Goal: Check status: Check status

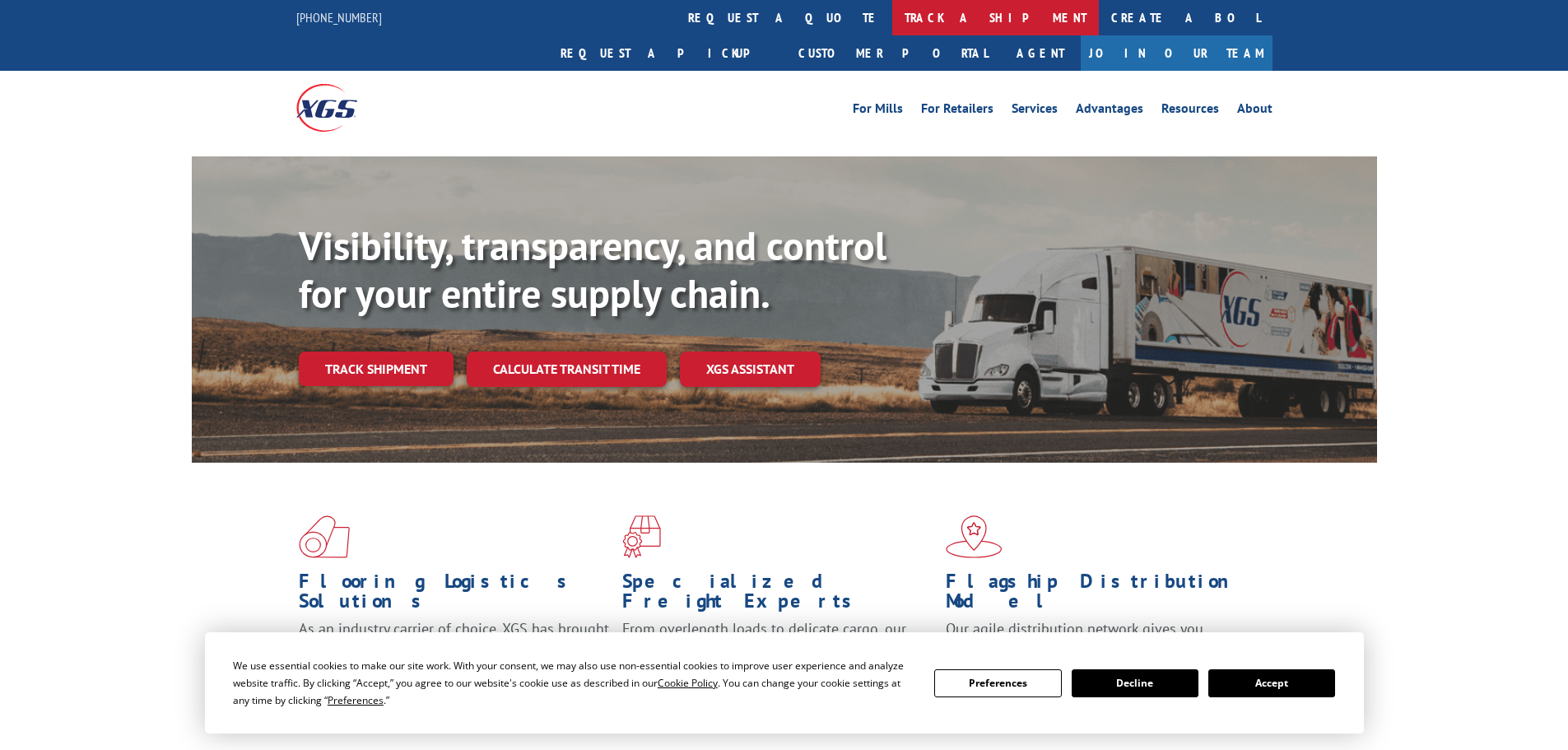
click at [892, 19] on link "track a shipment" at bounding box center [995, 18] width 206 height 35
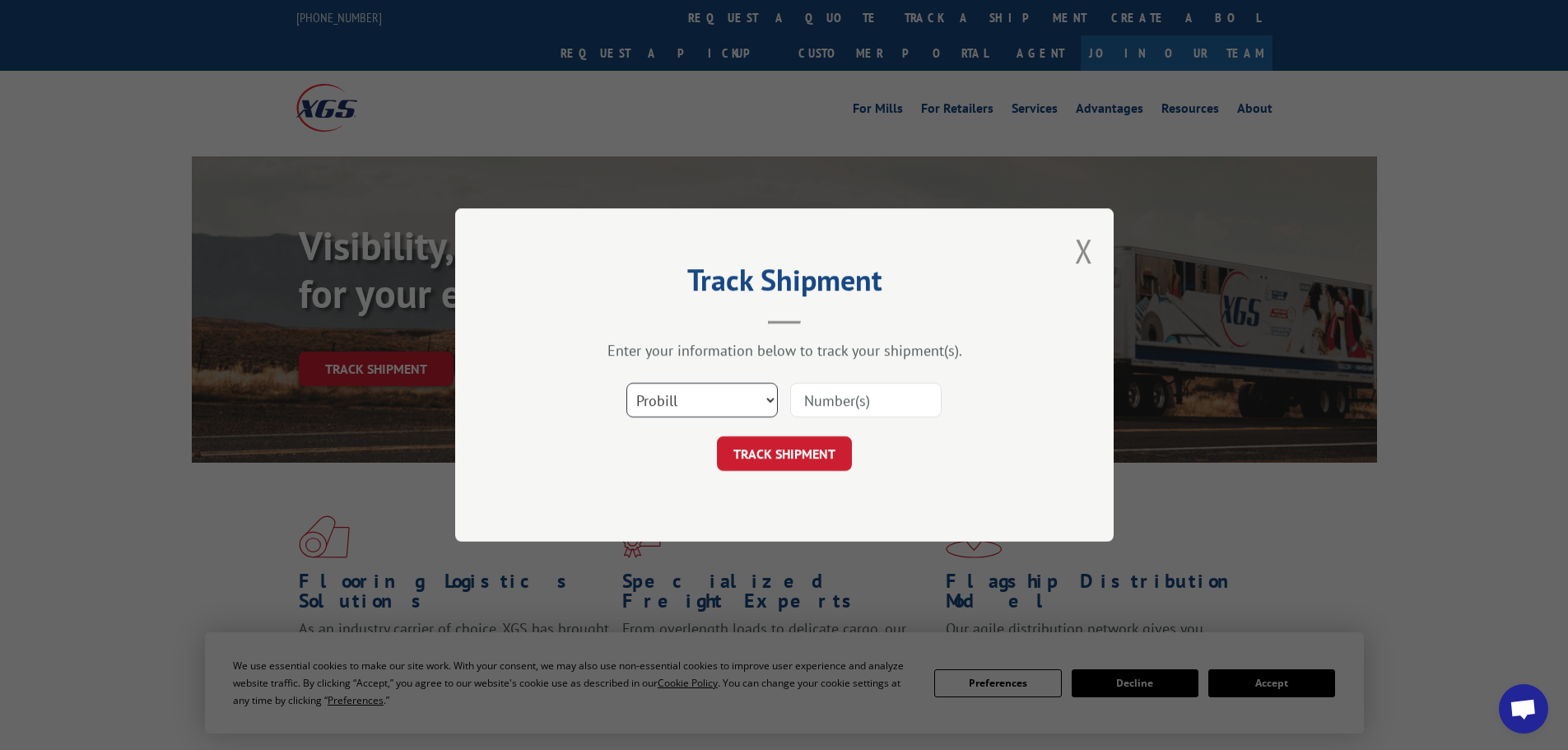
click at [708, 393] on select "Select category... Probill BOL PO" at bounding box center [703, 399] width 152 height 35
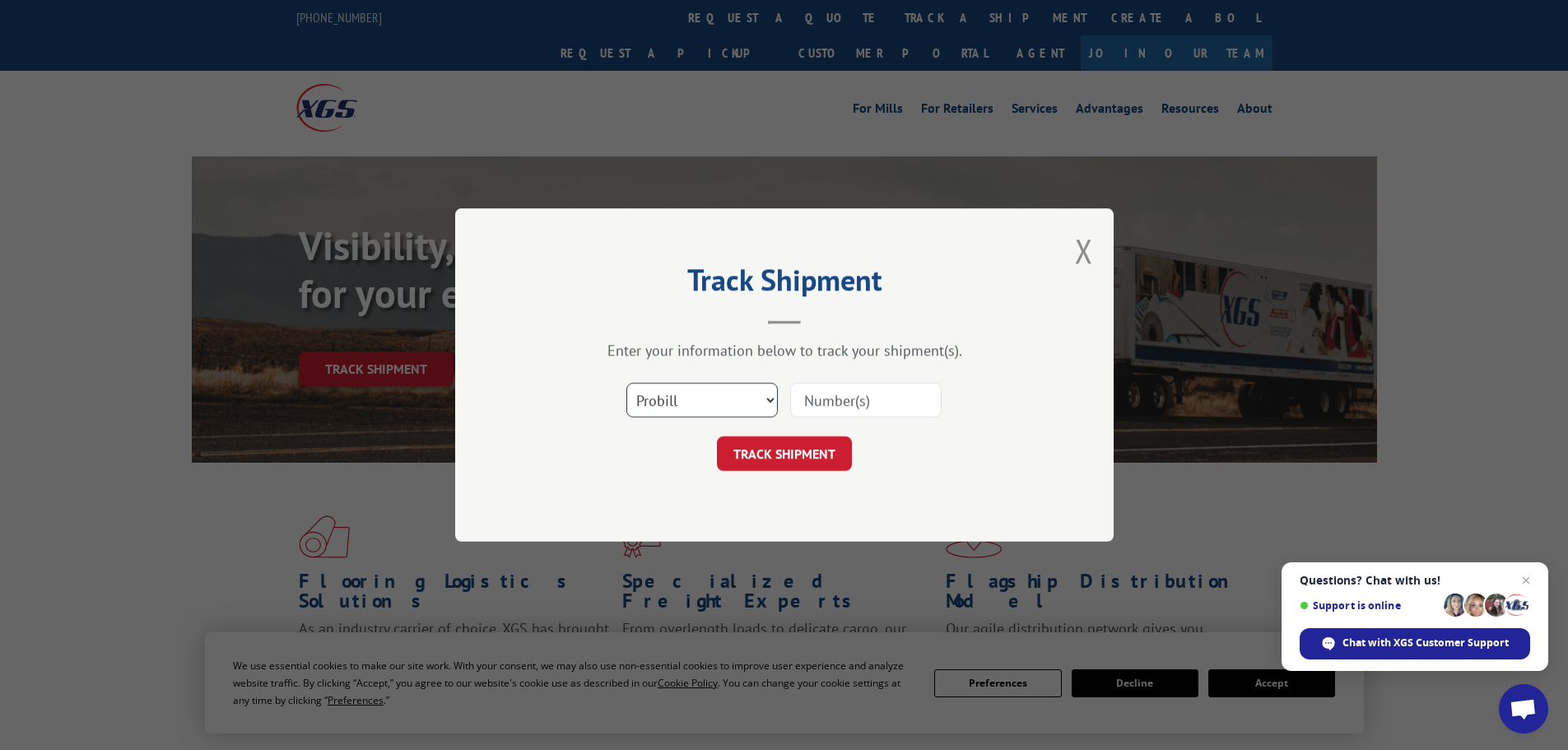
select select "po"
click at [627, 383] on select "Select category... Probill BOL PO" at bounding box center [703, 399] width 152 height 35
click at [824, 399] on input at bounding box center [866, 399] width 152 height 35
paste input "09524744"
type input "09524744"
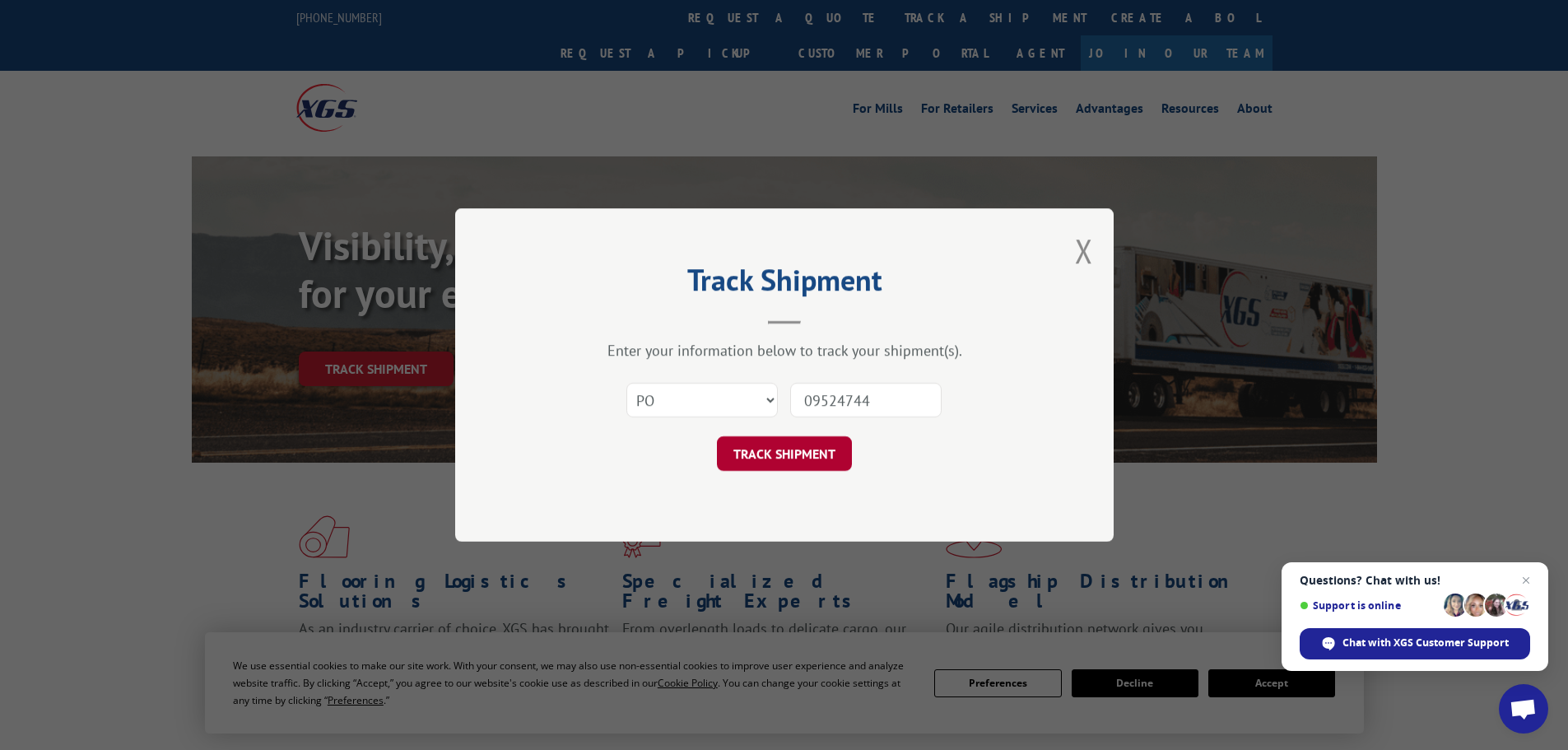
click at [821, 458] on button "TRACK SHIPMENT" at bounding box center [784, 453] width 135 height 35
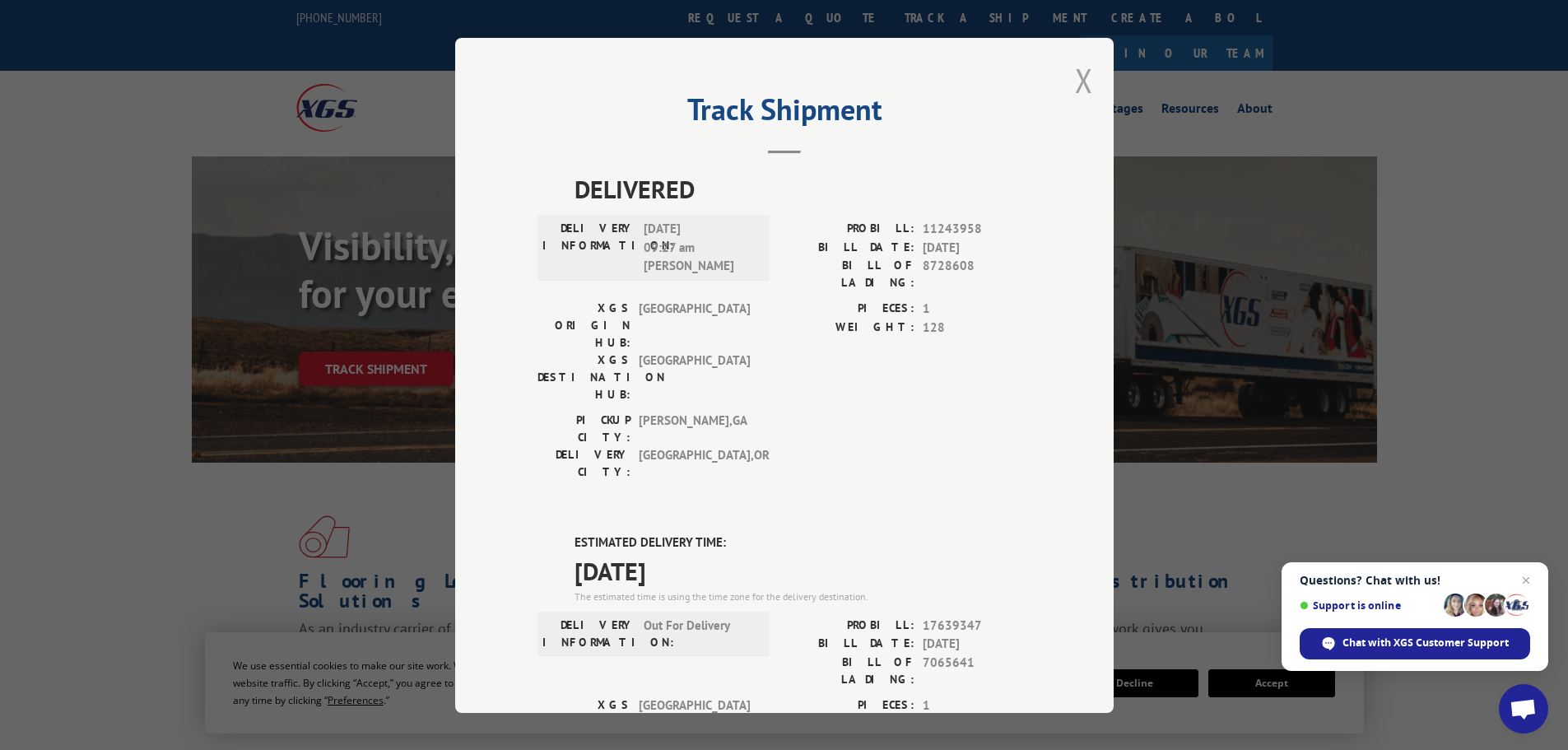
click at [1081, 78] on button "Close modal" at bounding box center [1084, 80] width 18 height 44
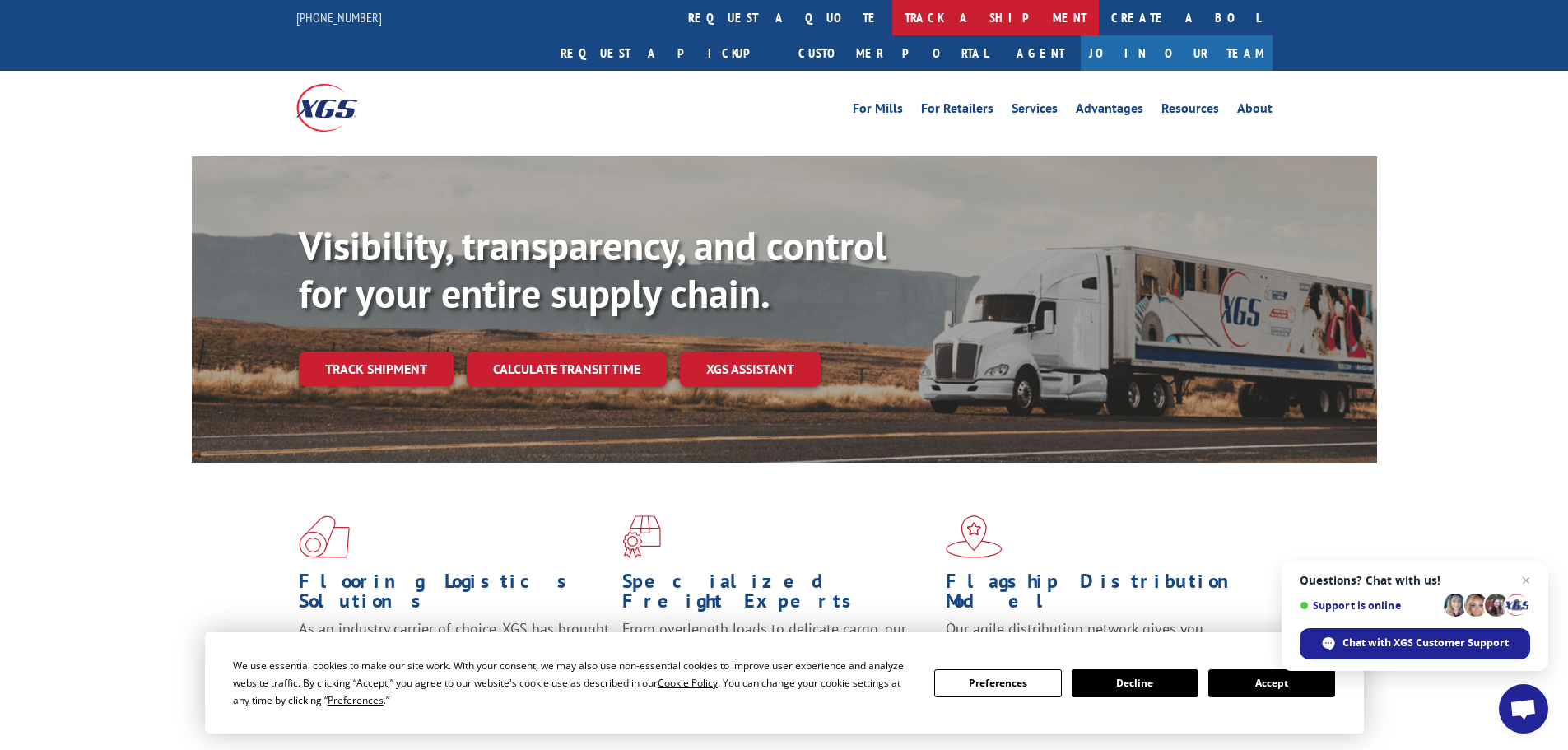
click at [892, 22] on link "track a shipment" at bounding box center [995, 18] width 206 height 35
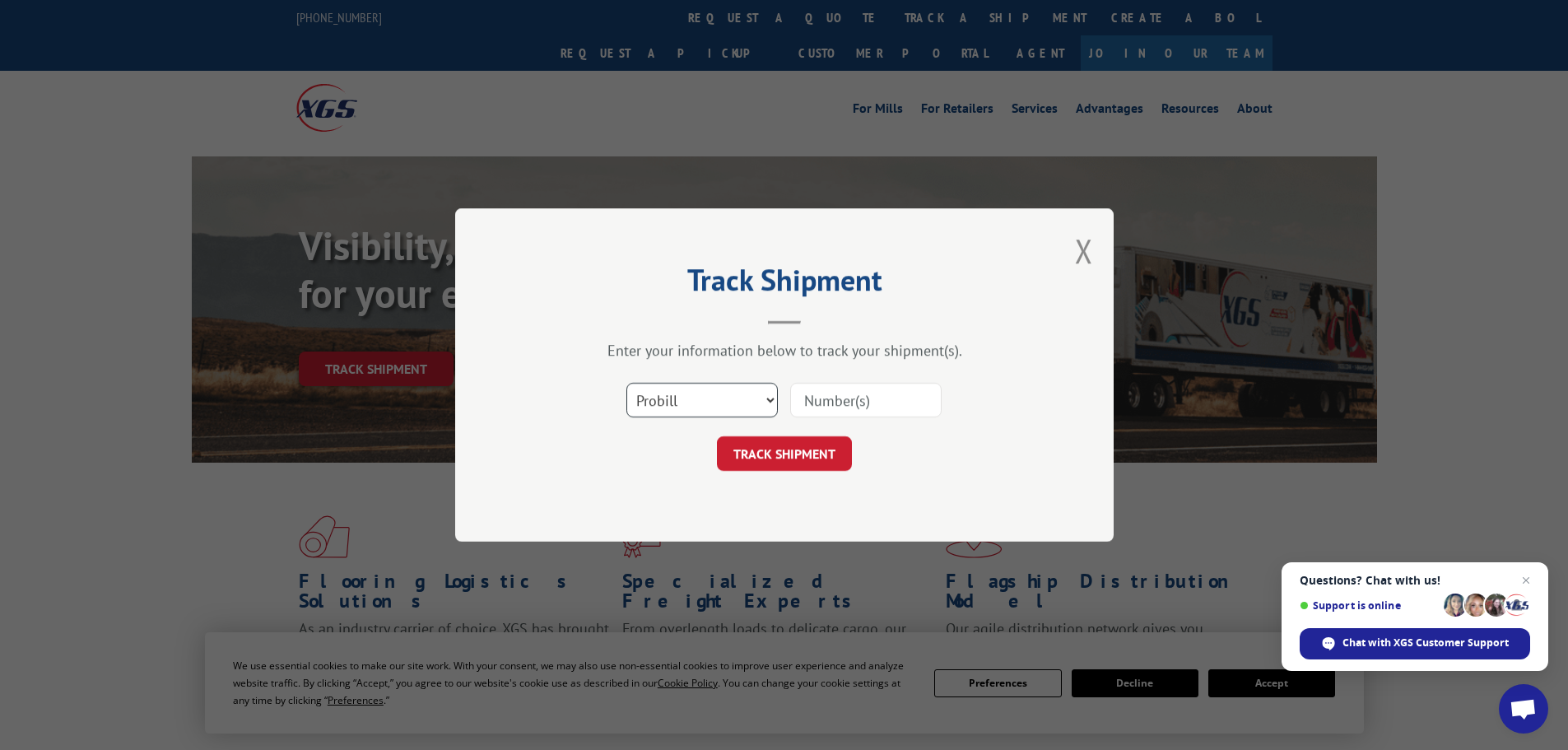
click at [719, 400] on select "Select category... Probill BOL PO" at bounding box center [703, 399] width 152 height 35
select select "po"
click at [627, 383] on select "Select category... Probill BOL PO" at bounding box center [703, 399] width 152 height 35
click at [839, 403] on input at bounding box center [866, 399] width 152 height 35
paste input "09524704"
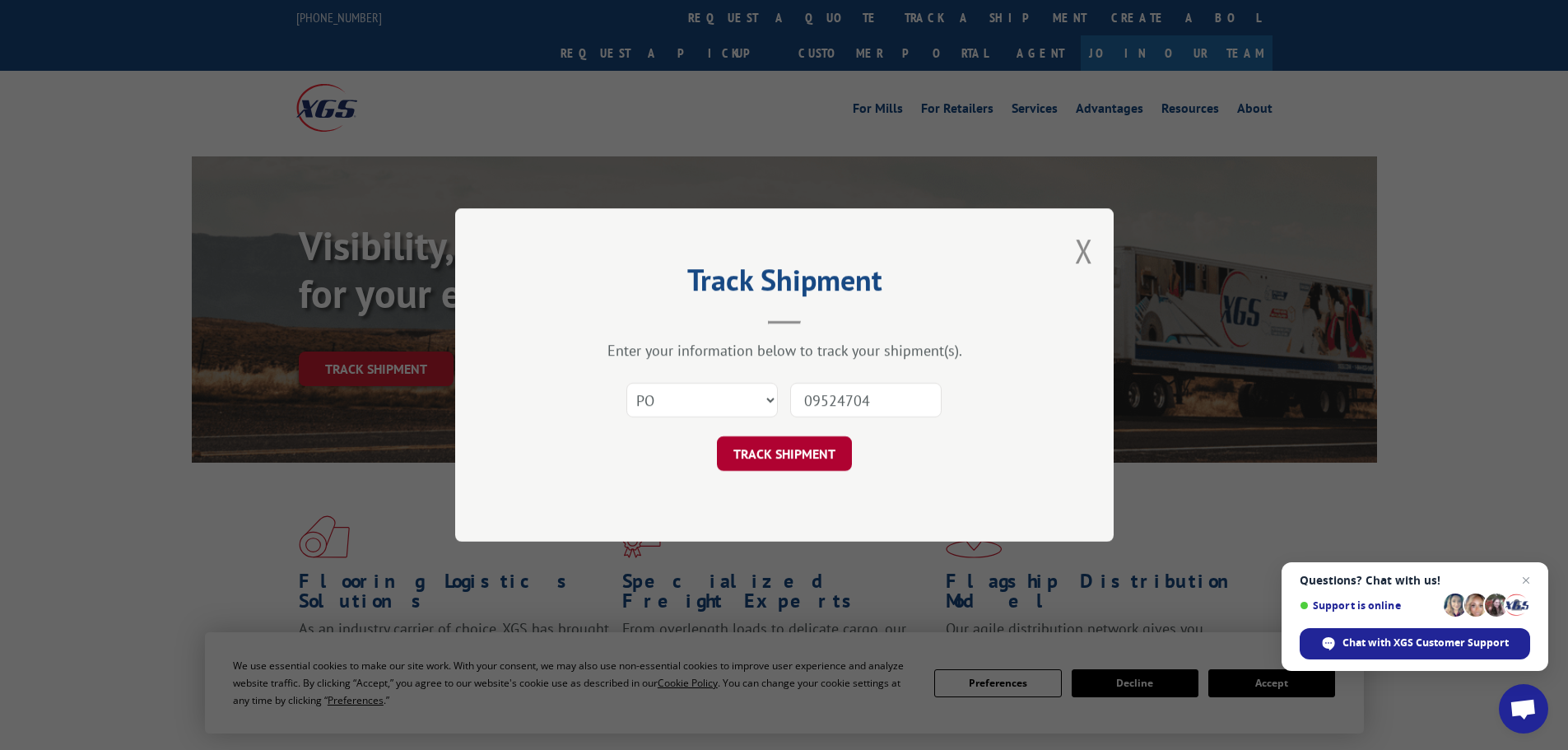
type input "09524704"
click at [817, 458] on button "TRACK SHIPMENT" at bounding box center [784, 453] width 135 height 35
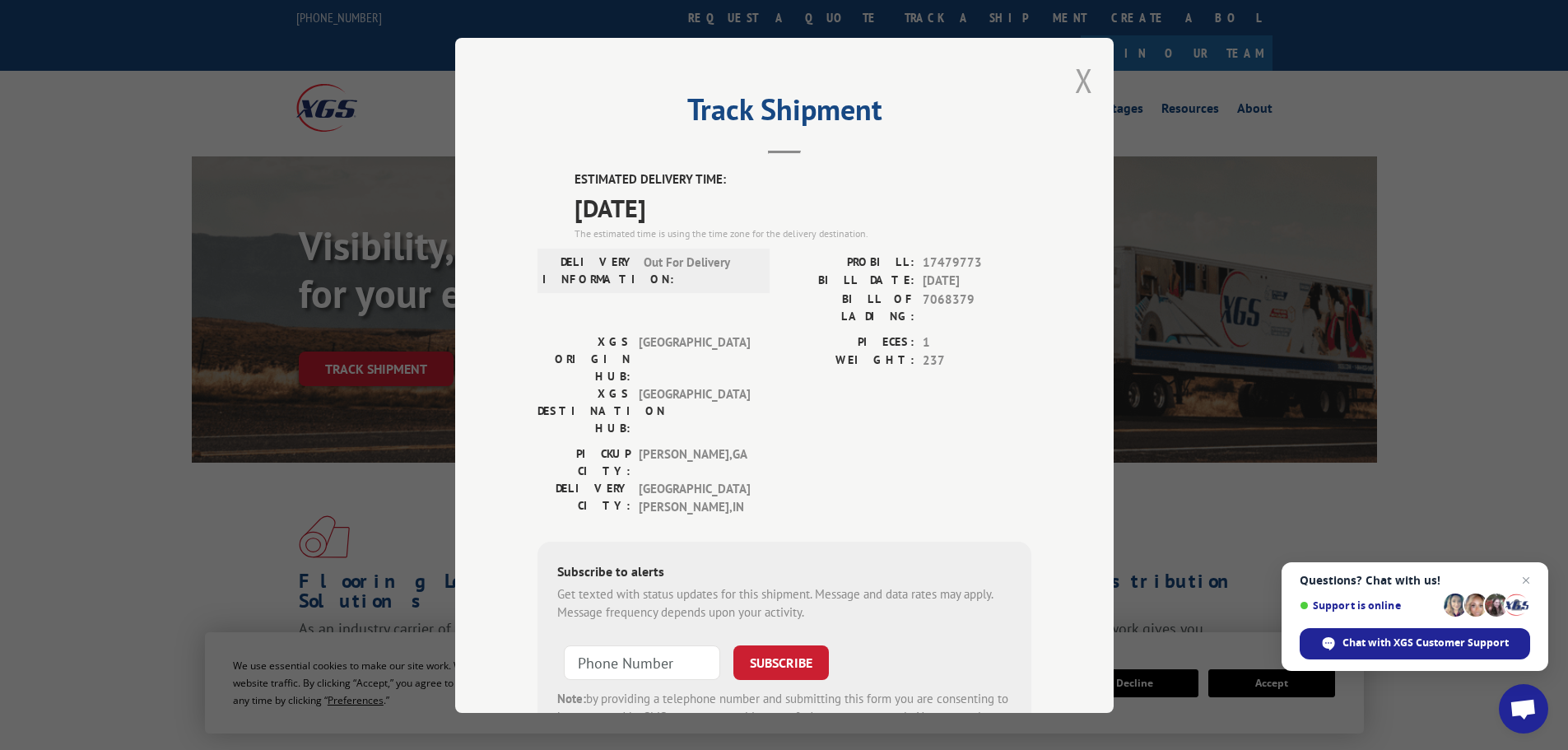
click at [1083, 82] on button "Close modal" at bounding box center [1084, 80] width 18 height 44
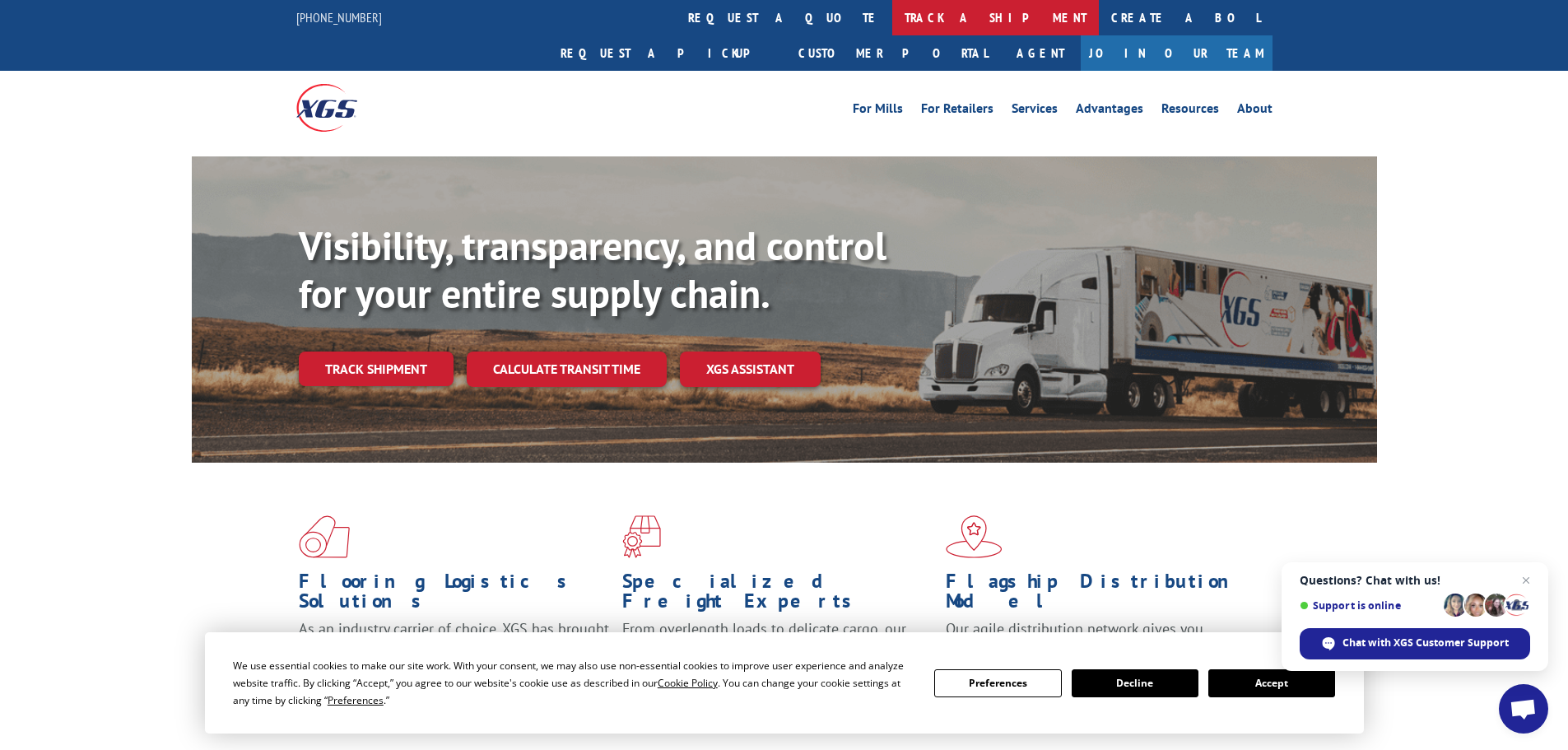
click at [892, 10] on link "track a shipment" at bounding box center [995, 18] width 206 height 35
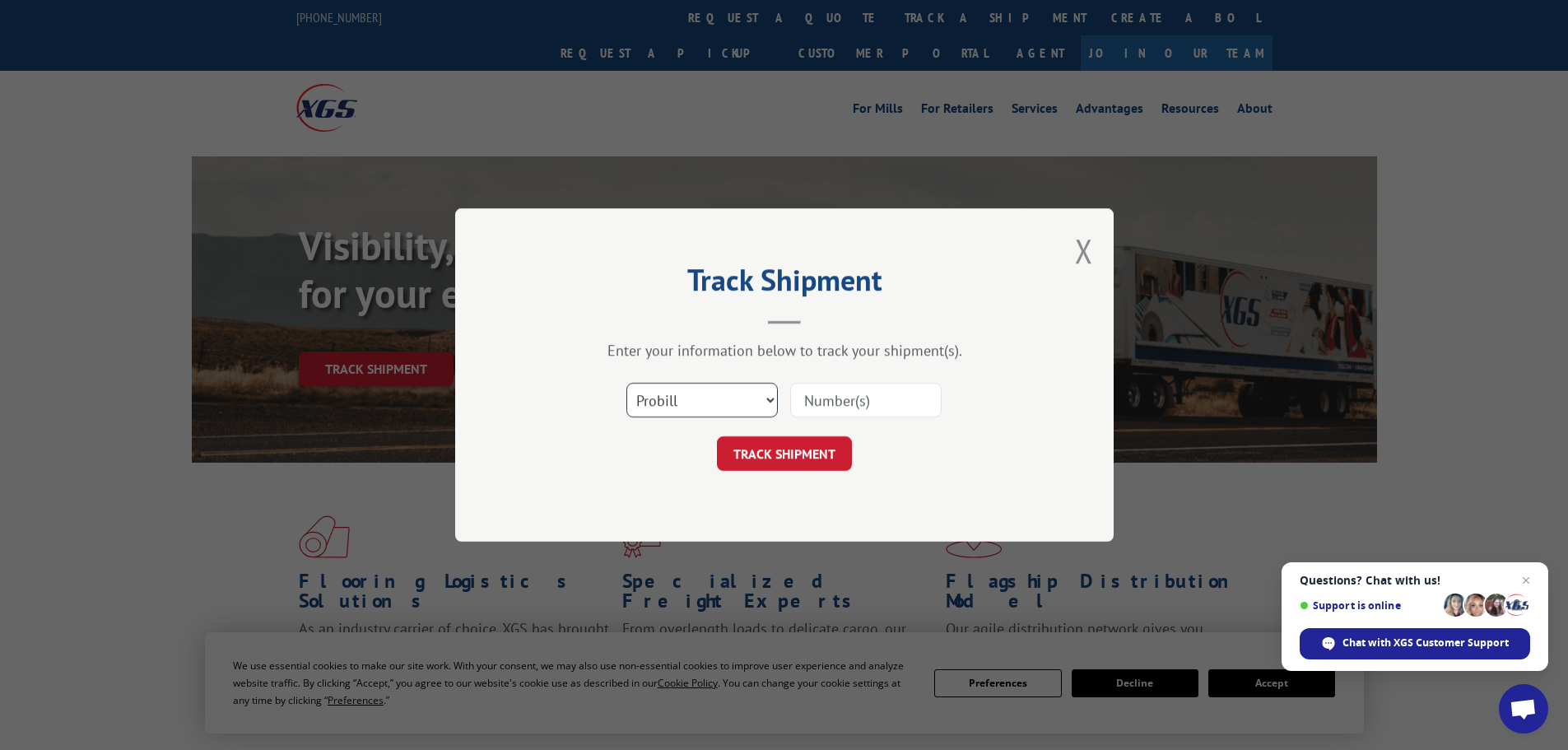
click at [704, 412] on select "Select category... Probill BOL PO" at bounding box center [703, 399] width 152 height 35
select select "po"
click at [627, 383] on select "Select category... Probill BOL PO" at bounding box center [703, 399] width 152 height 35
click at [840, 411] on input at bounding box center [866, 399] width 152 height 35
paste input "09524675"
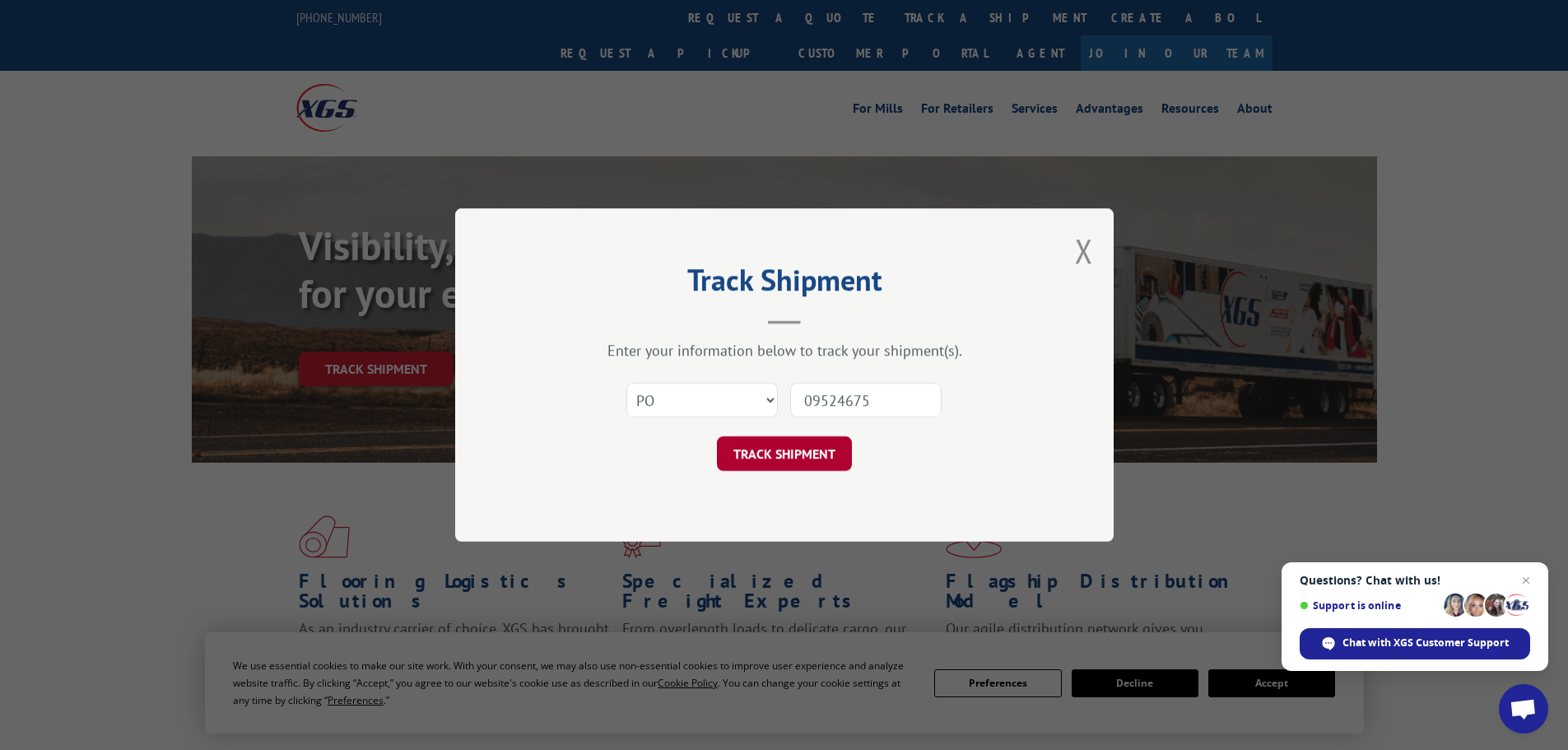
type input "09524675"
click at [808, 450] on button "TRACK SHIPMENT" at bounding box center [784, 453] width 135 height 35
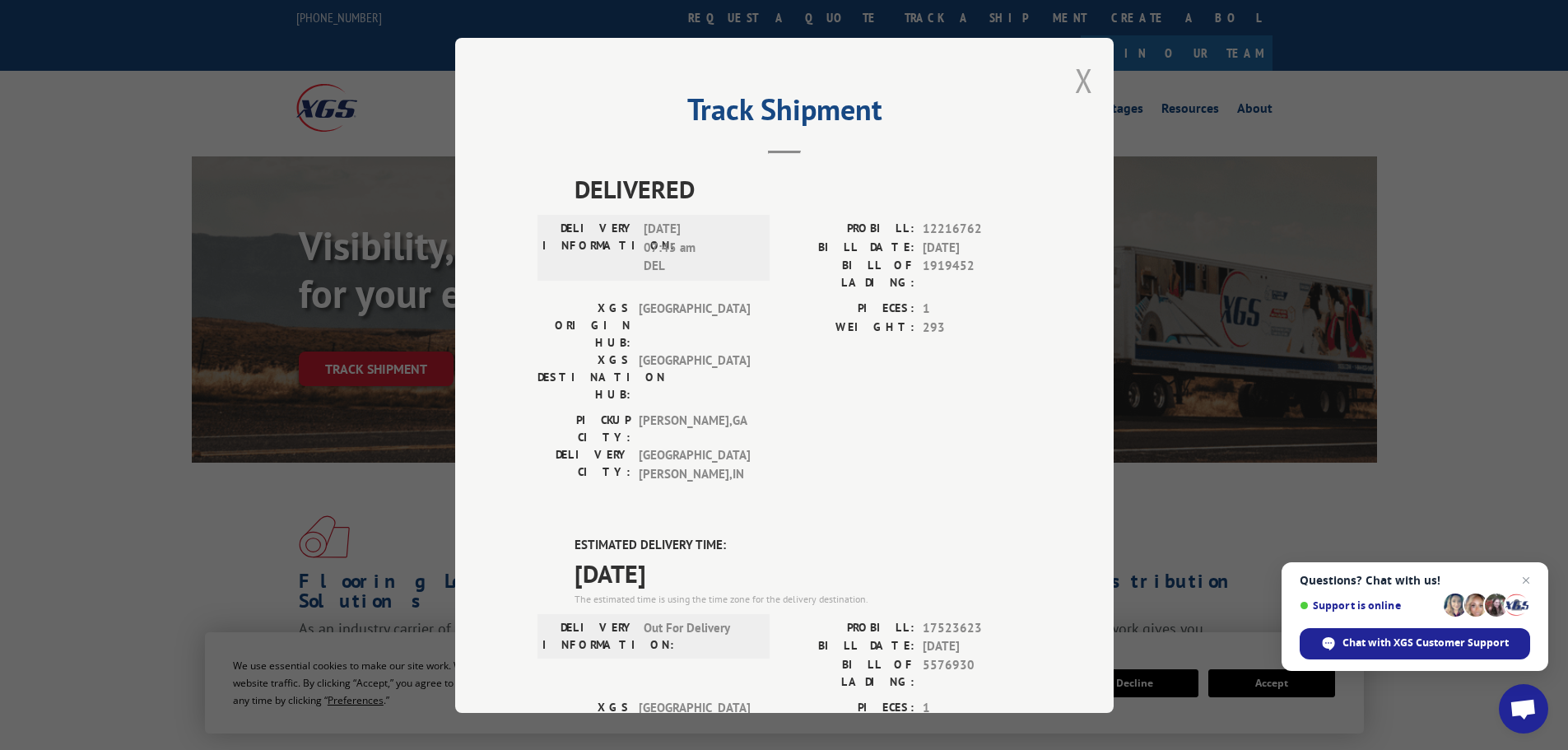
click at [1077, 83] on button "Close modal" at bounding box center [1084, 80] width 18 height 44
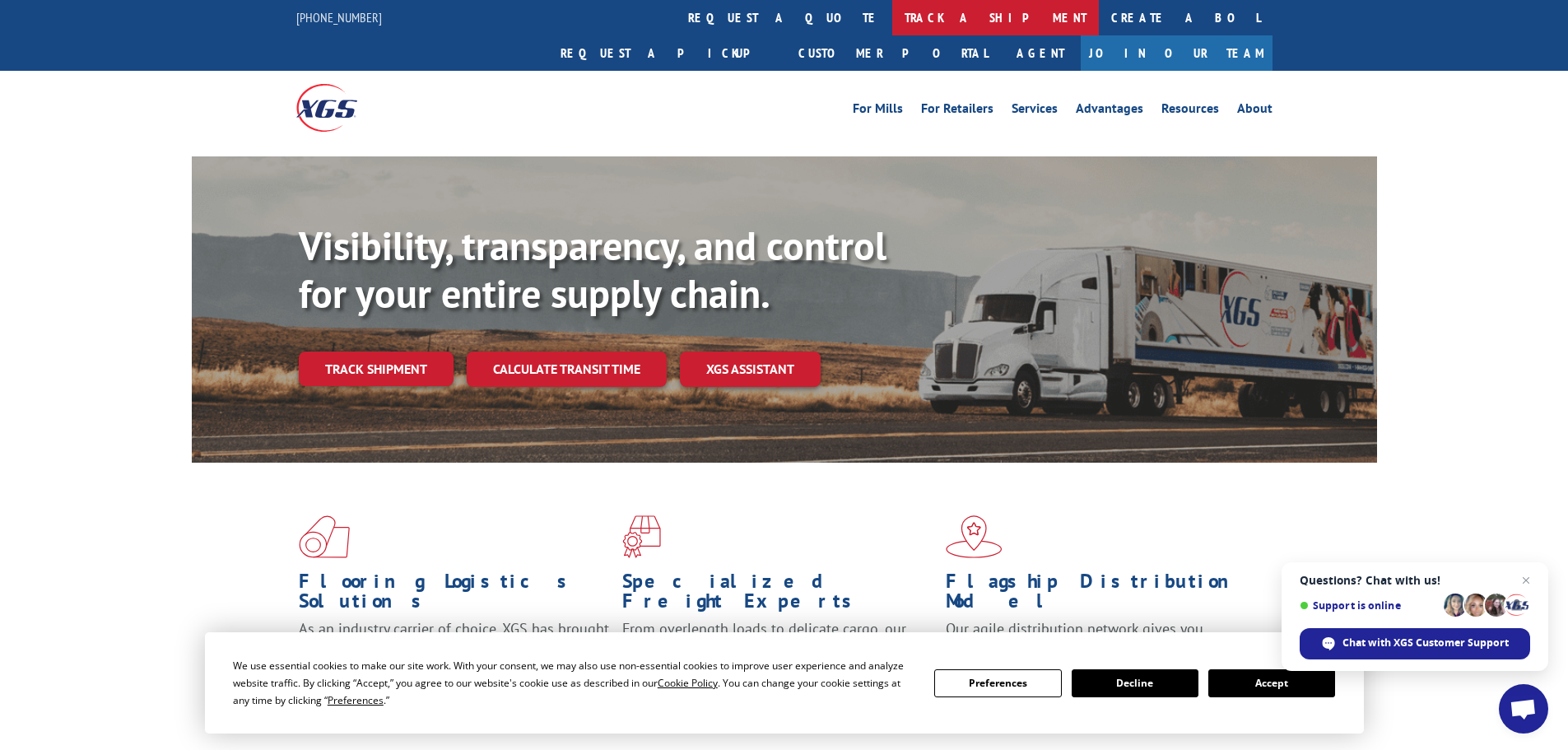
click at [892, 15] on link "track a shipment" at bounding box center [995, 18] width 206 height 35
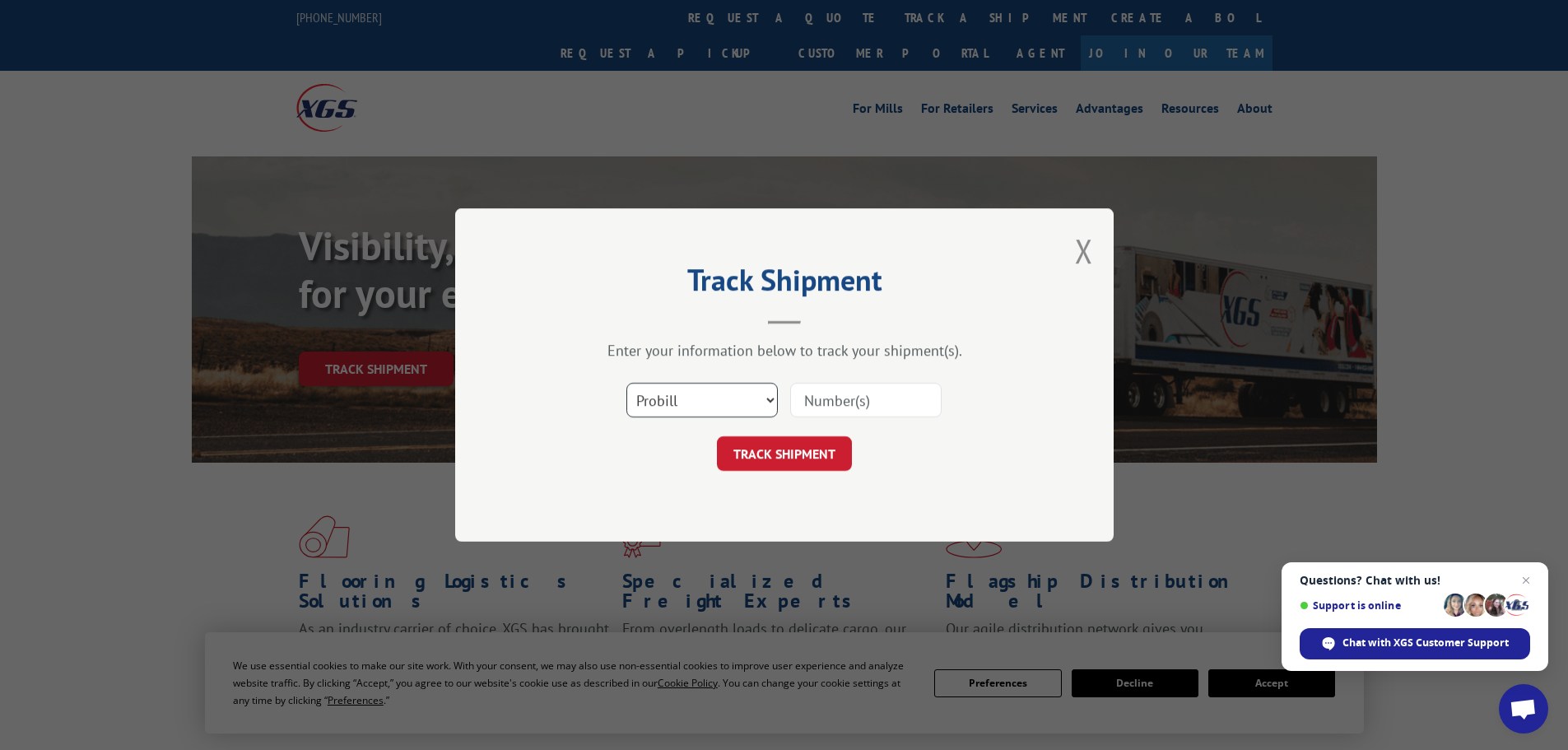
click at [720, 404] on select "Select category... Probill BOL PO" at bounding box center [703, 399] width 152 height 35
select select "po"
click at [627, 383] on select "Select category... Probill BOL PO" at bounding box center [703, 399] width 152 height 35
click at [817, 407] on input at bounding box center [866, 399] width 152 height 35
paste input "09524720"
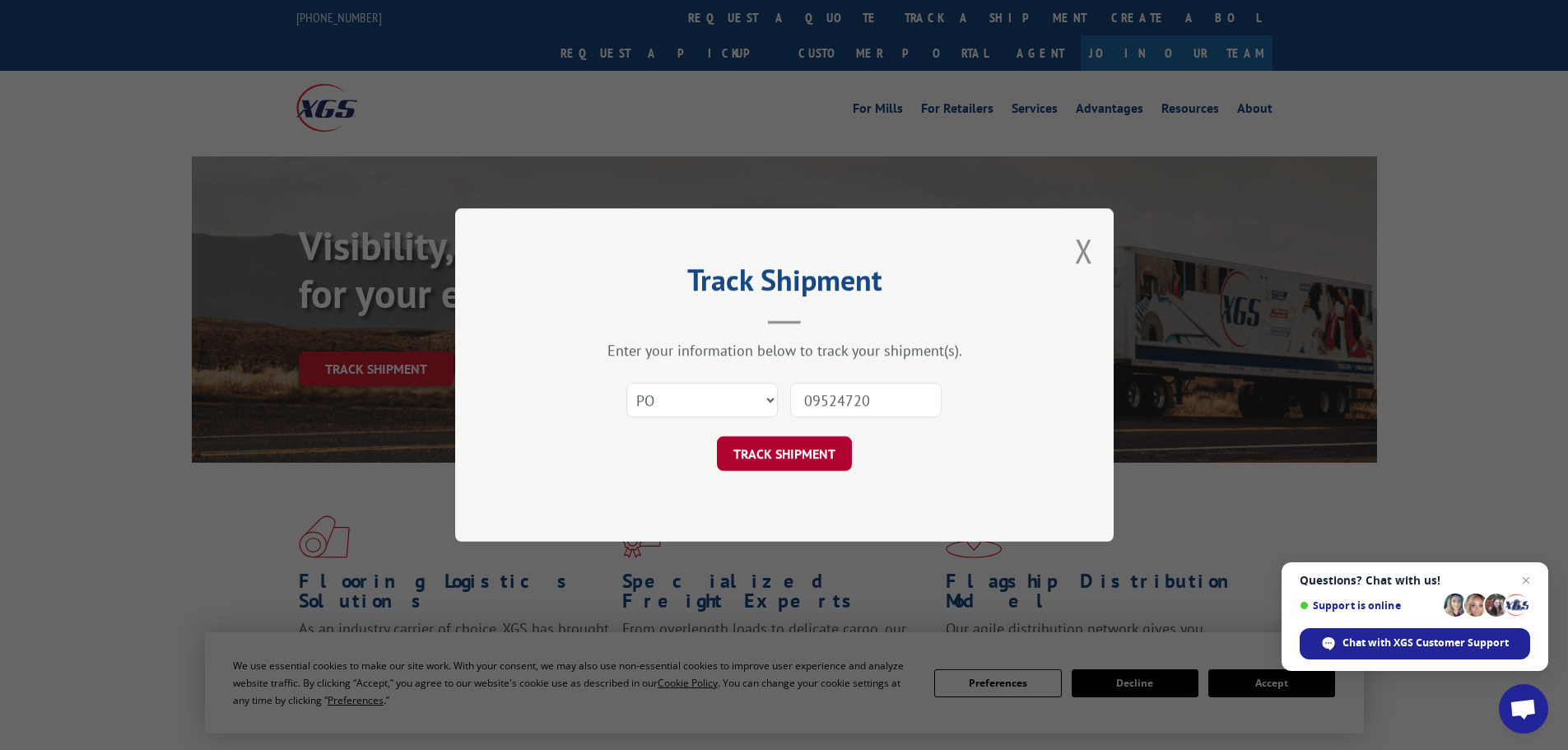
type input "09524720"
click at [819, 471] on button "TRACK SHIPMENT" at bounding box center [784, 453] width 135 height 35
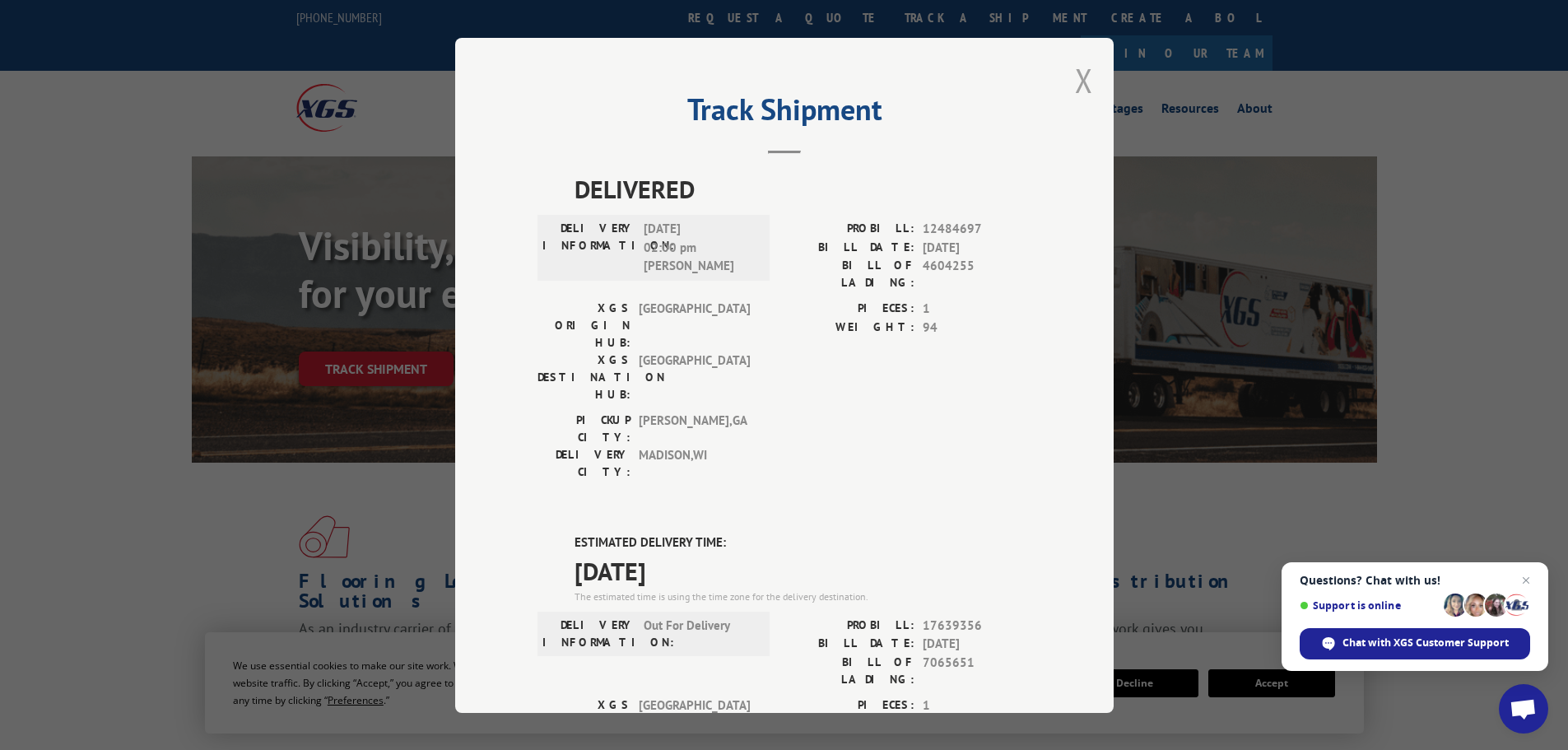
click at [1078, 81] on button "Close modal" at bounding box center [1084, 80] width 18 height 44
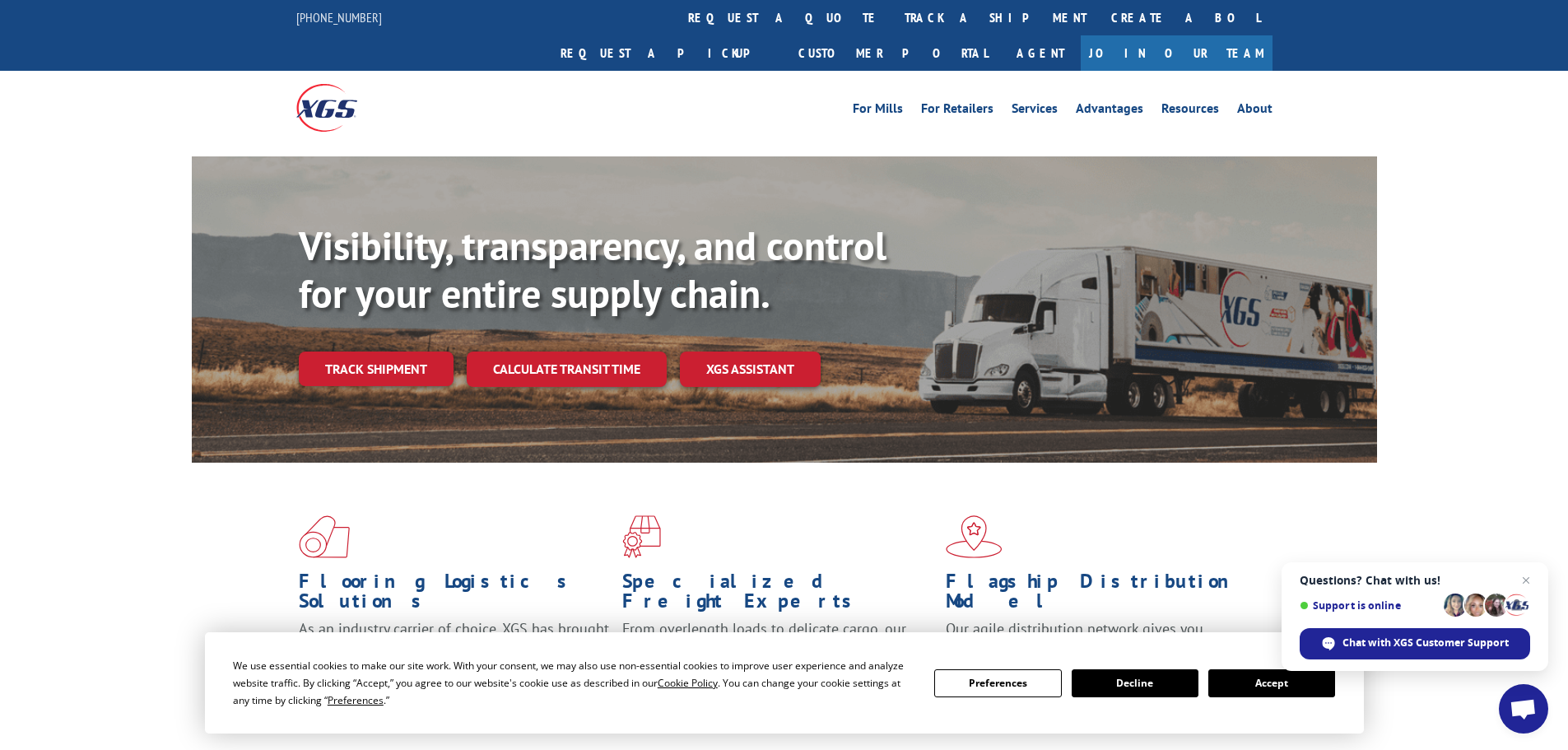
click at [892, 16] on link "track a shipment" at bounding box center [995, 18] width 206 height 35
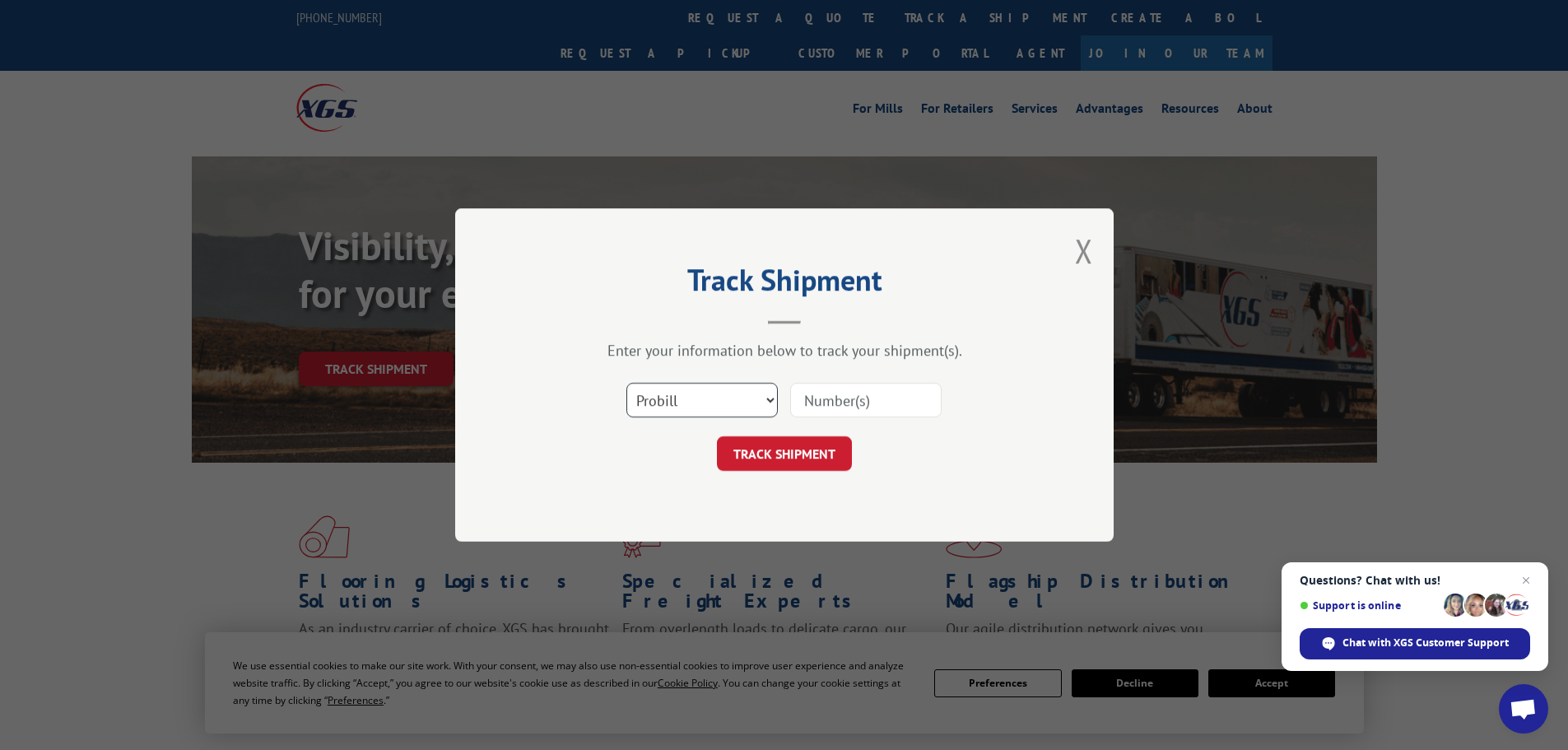
click at [705, 394] on select "Select category... Probill BOL PO" at bounding box center [703, 399] width 152 height 35
select select "po"
click at [627, 383] on select "Select category... Probill BOL PO" at bounding box center [703, 399] width 152 height 35
click at [858, 387] on input at bounding box center [866, 399] width 152 height 35
click at [853, 394] on input at bounding box center [866, 399] width 152 height 35
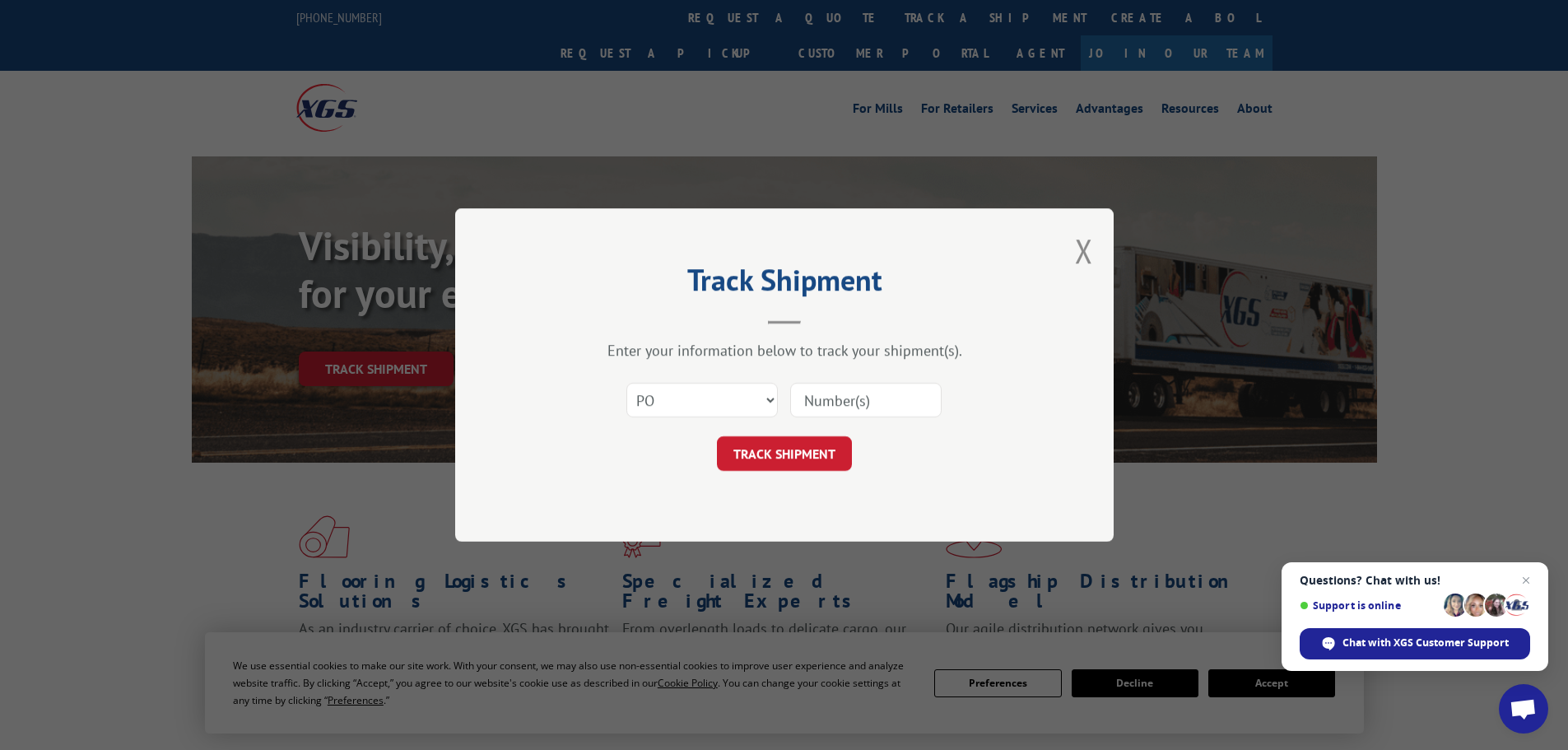
paste input "09524704"
type input "09524704"
click at [827, 451] on button "TRACK SHIPMENT" at bounding box center [784, 453] width 135 height 35
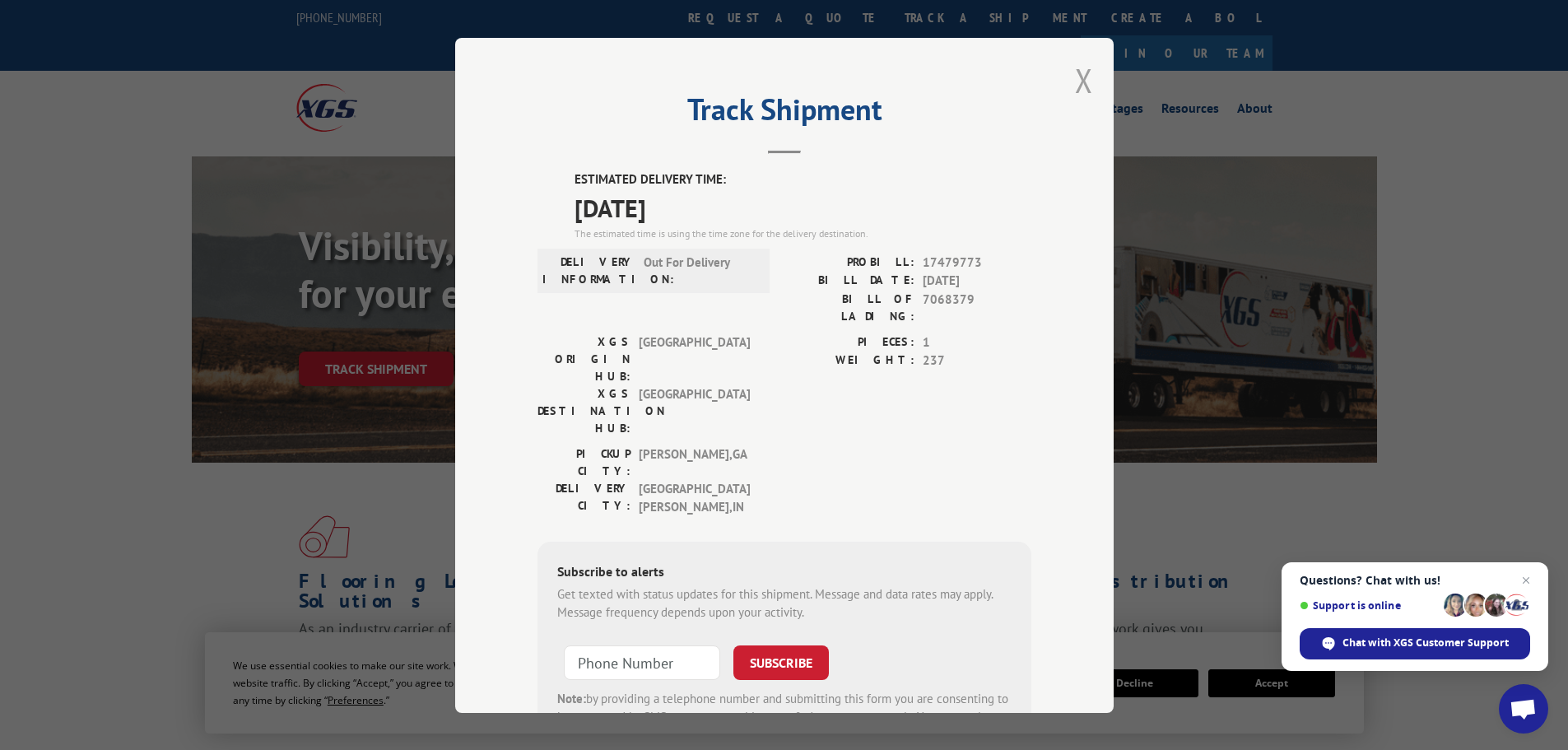
click at [1078, 78] on button "Close modal" at bounding box center [1084, 80] width 18 height 44
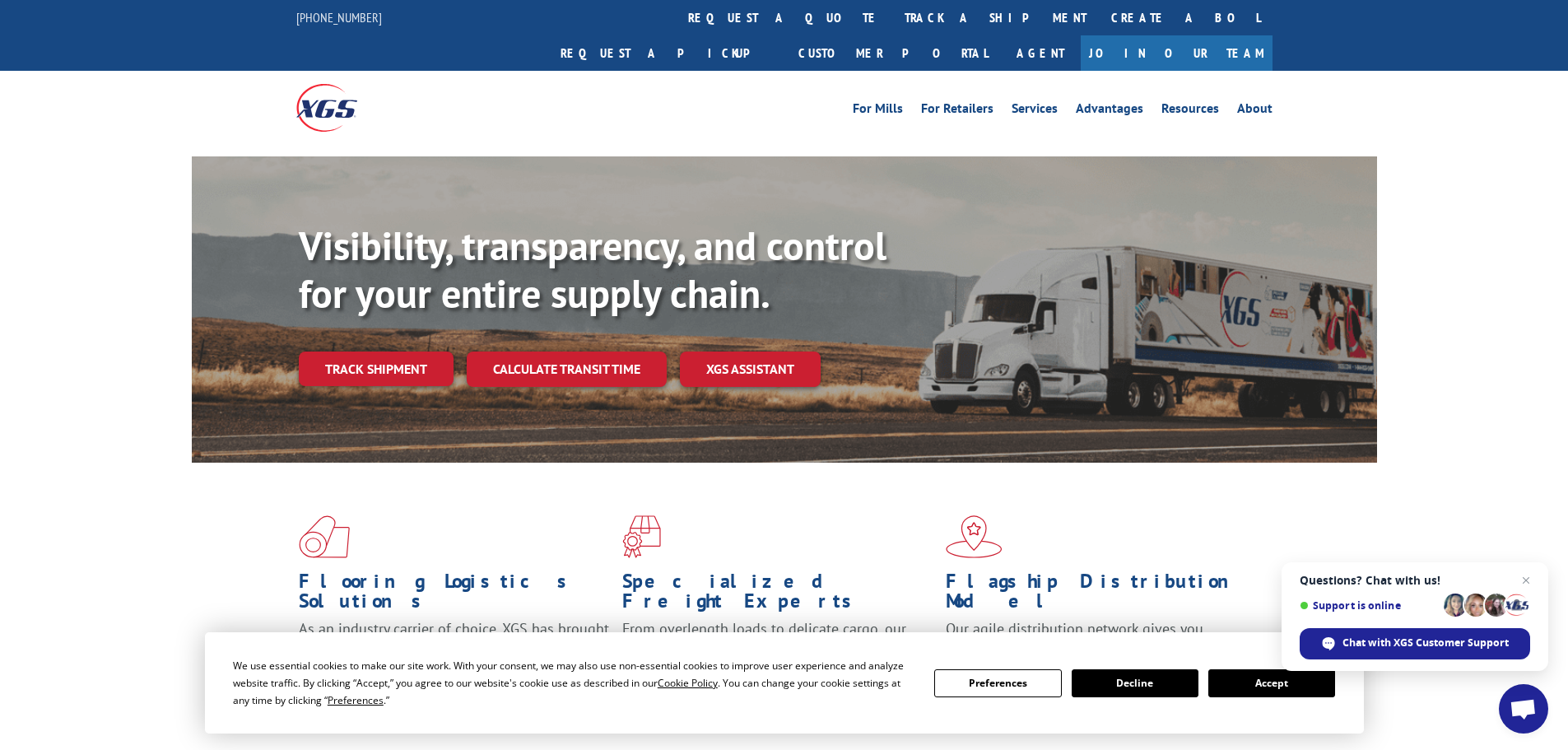
click at [892, 21] on link "track a shipment" at bounding box center [995, 18] width 206 height 35
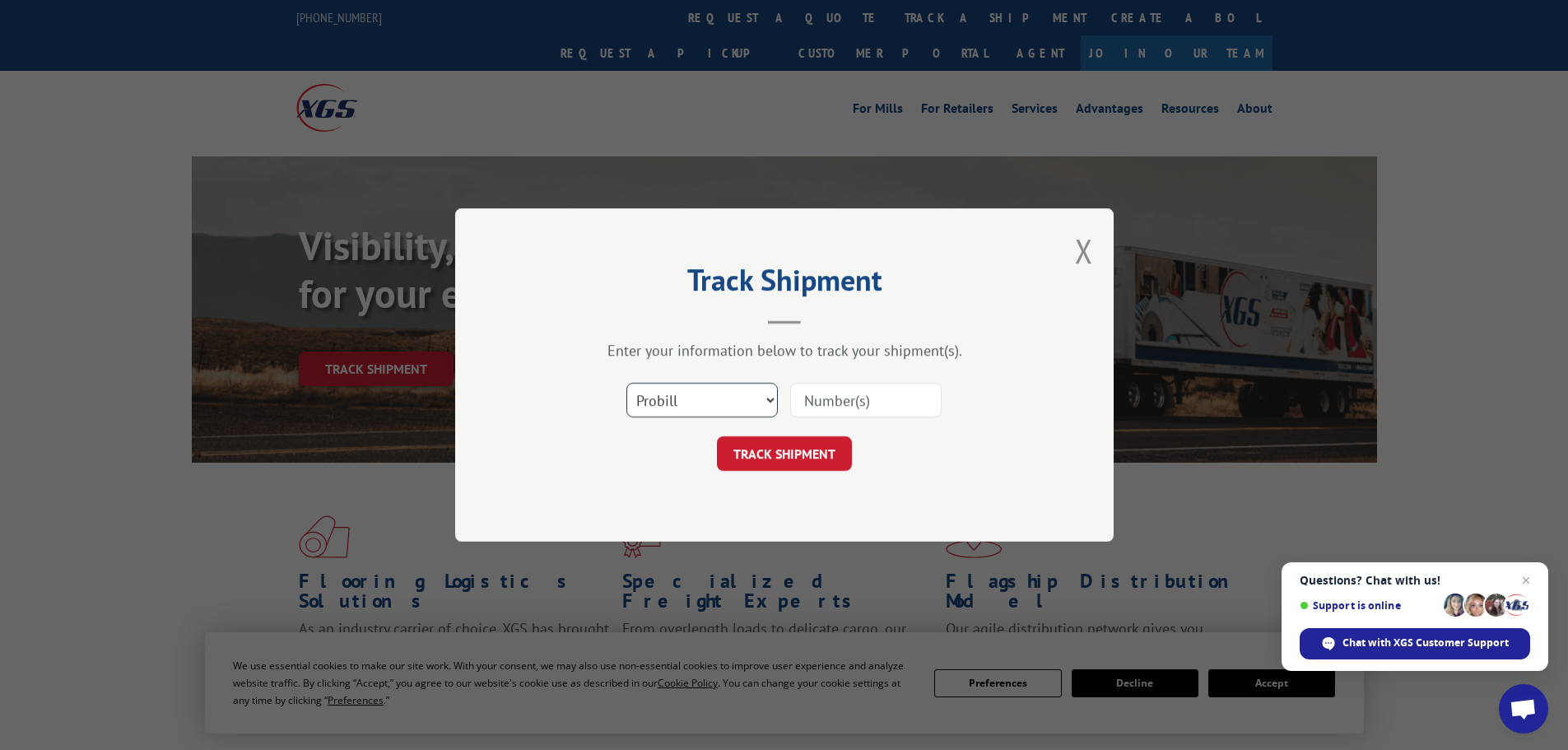
click at [727, 404] on select "Select category... Probill BOL PO" at bounding box center [703, 399] width 152 height 35
select select "po"
click at [627, 383] on select "Select category... Probill BOL PO" at bounding box center [703, 399] width 152 height 35
click at [854, 397] on input at bounding box center [866, 399] width 152 height 35
paste input "09524724"
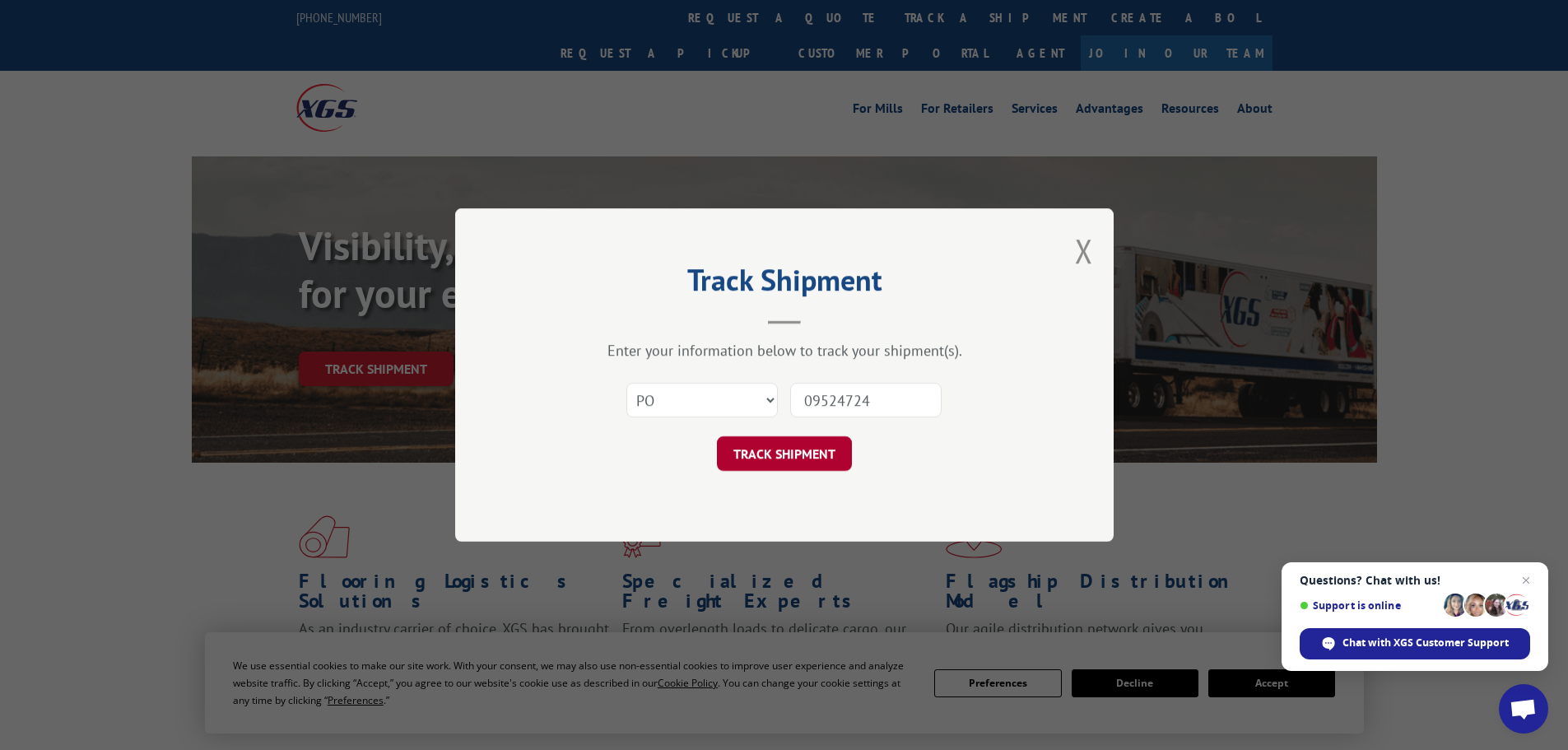
type input "09524724"
click at [816, 457] on button "TRACK SHIPMENT" at bounding box center [784, 453] width 135 height 35
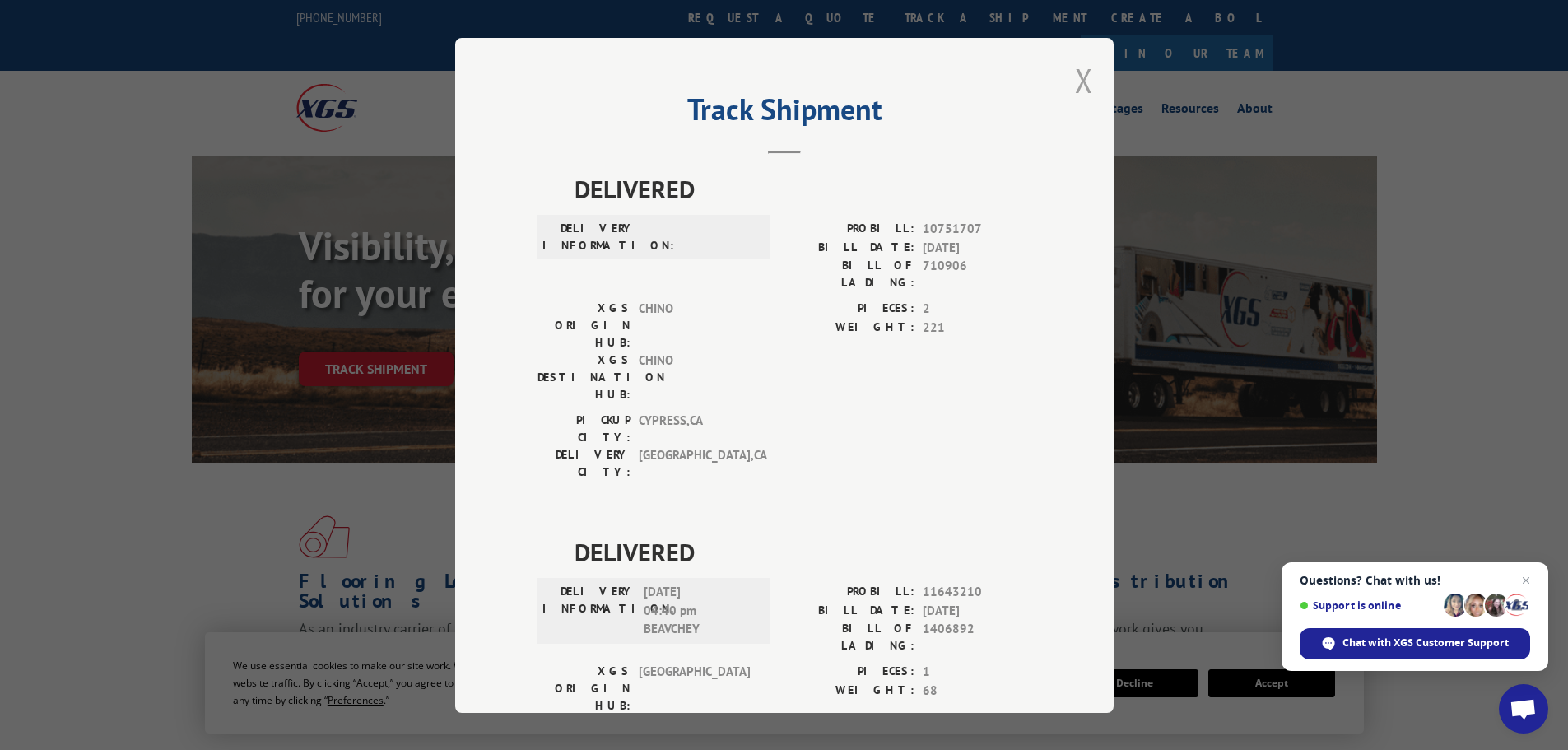
click at [1078, 81] on button "Close modal" at bounding box center [1084, 80] width 18 height 44
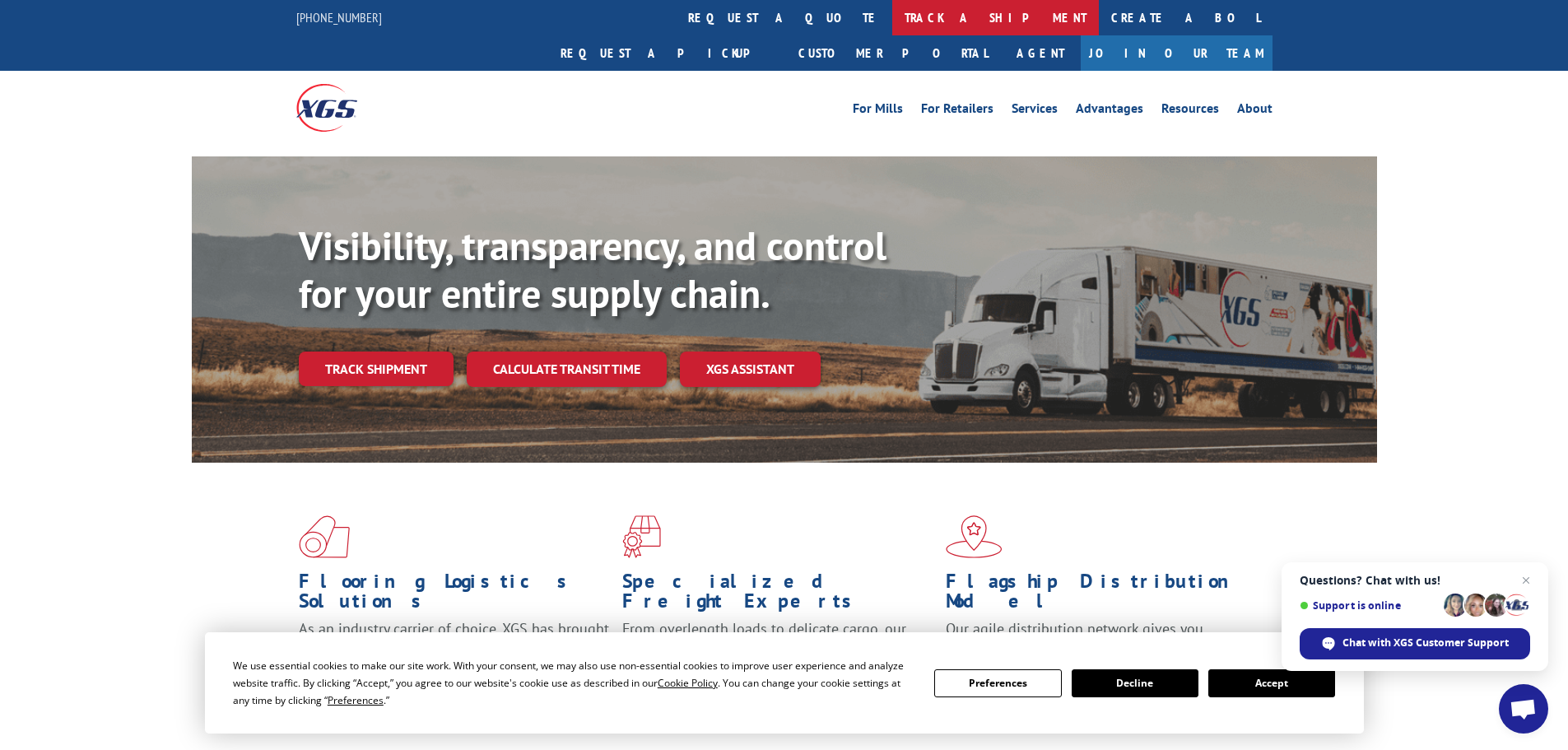
click at [892, 13] on link "track a shipment" at bounding box center [995, 18] width 206 height 35
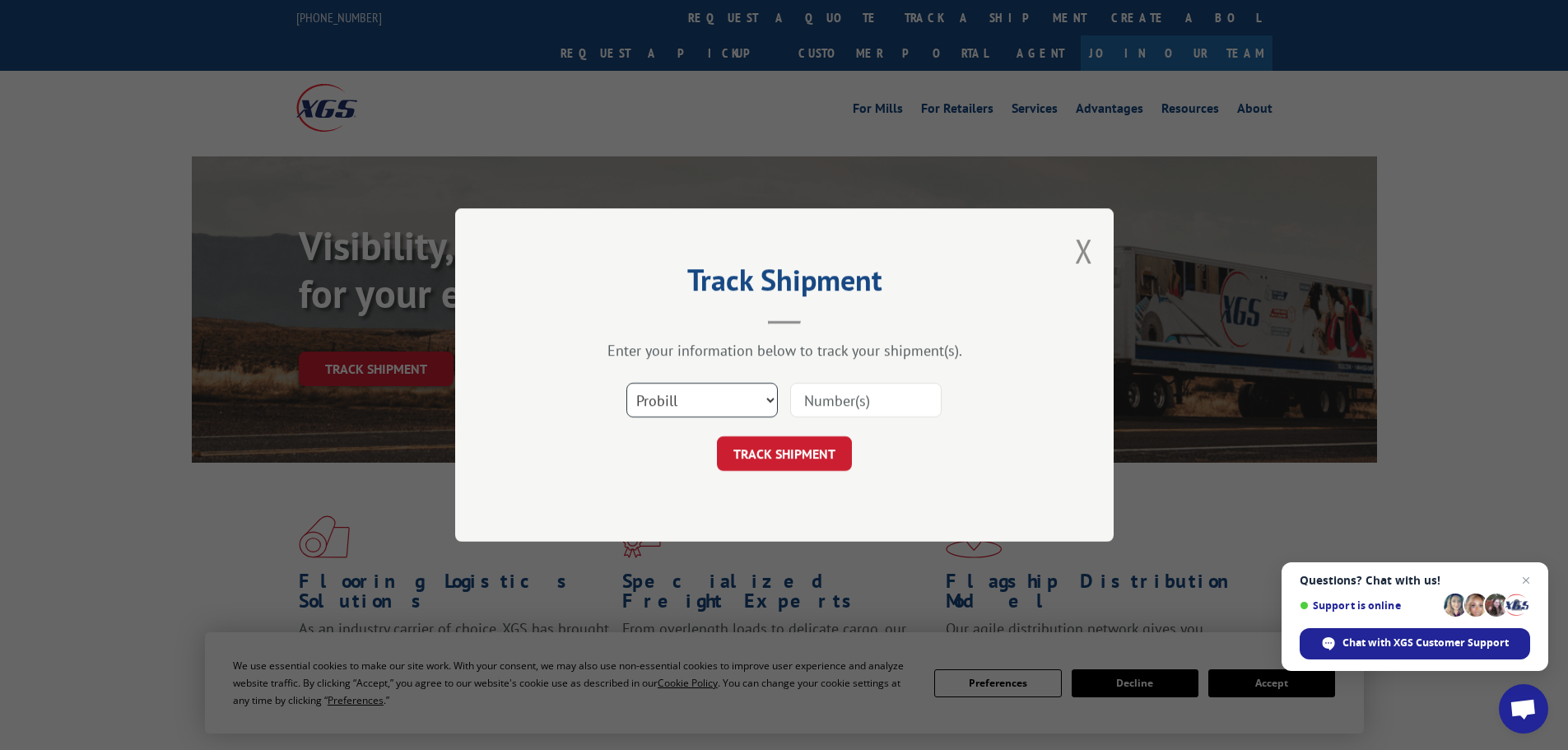
click at [694, 404] on select "Select category... Probill BOL PO" at bounding box center [703, 399] width 152 height 35
select select "po"
click at [627, 383] on select "Select category... Probill BOL PO" at bounding box center [703, 399] width 152 height 35
click at [831, 395] on input at bounding box center [866, 399] width 152 height 35
paste input "09524784"
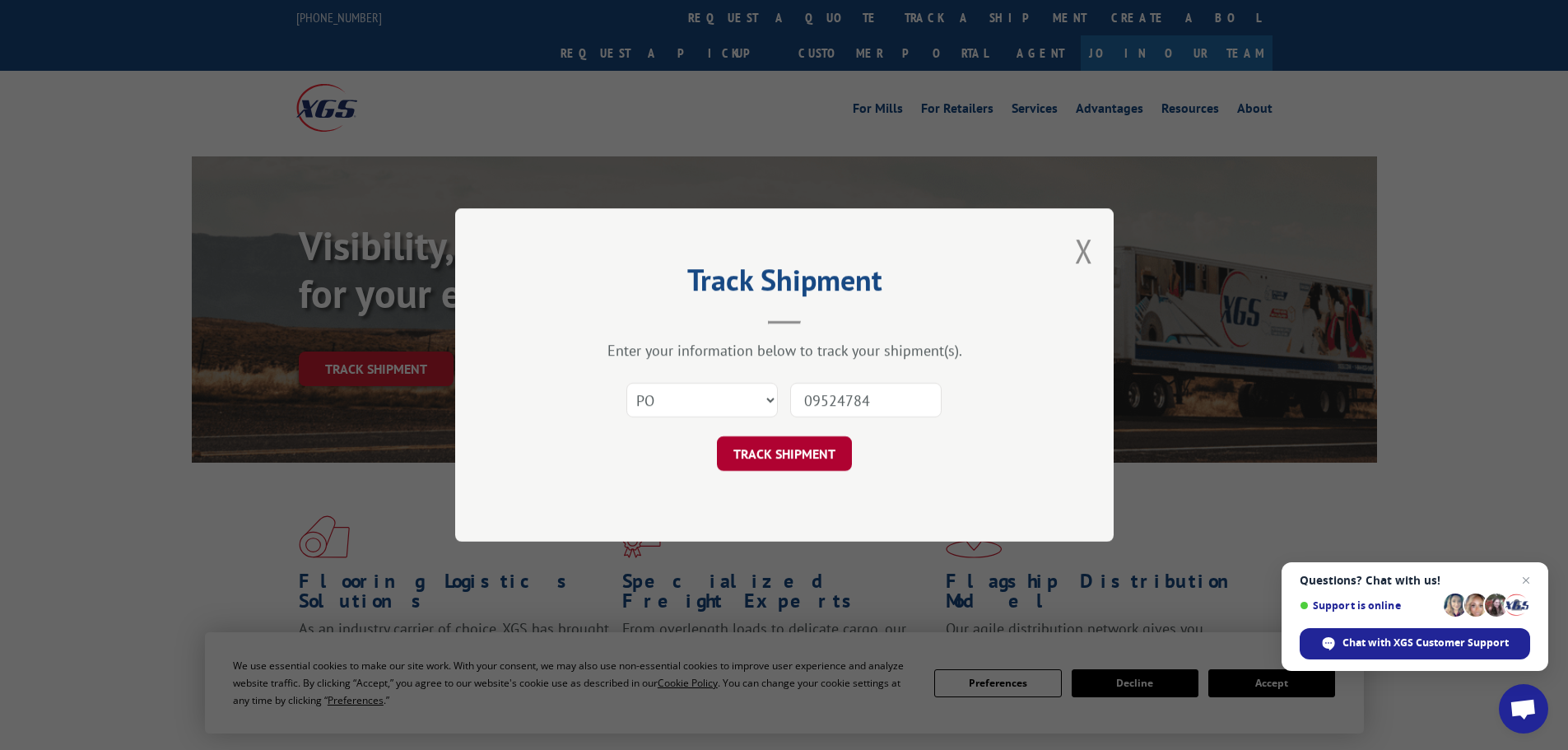
type input "09524784"
click at [816, 462] on button "TRACK SHIPMENT" at bounding box center [784, 453] width 135 height 35
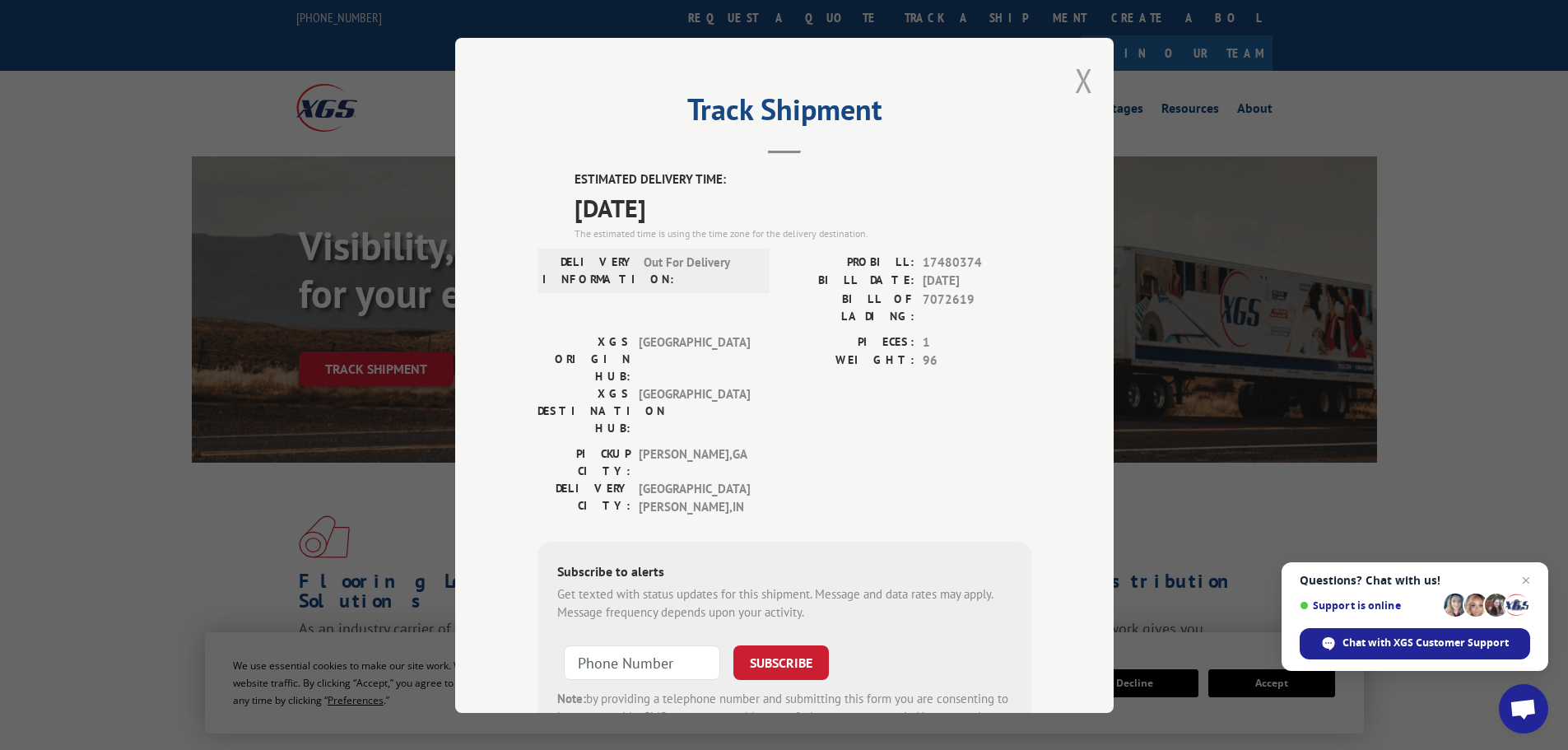
click at [1075, 78] on button "Close modal" at bounding box center [1084, 80] width 18 height 44
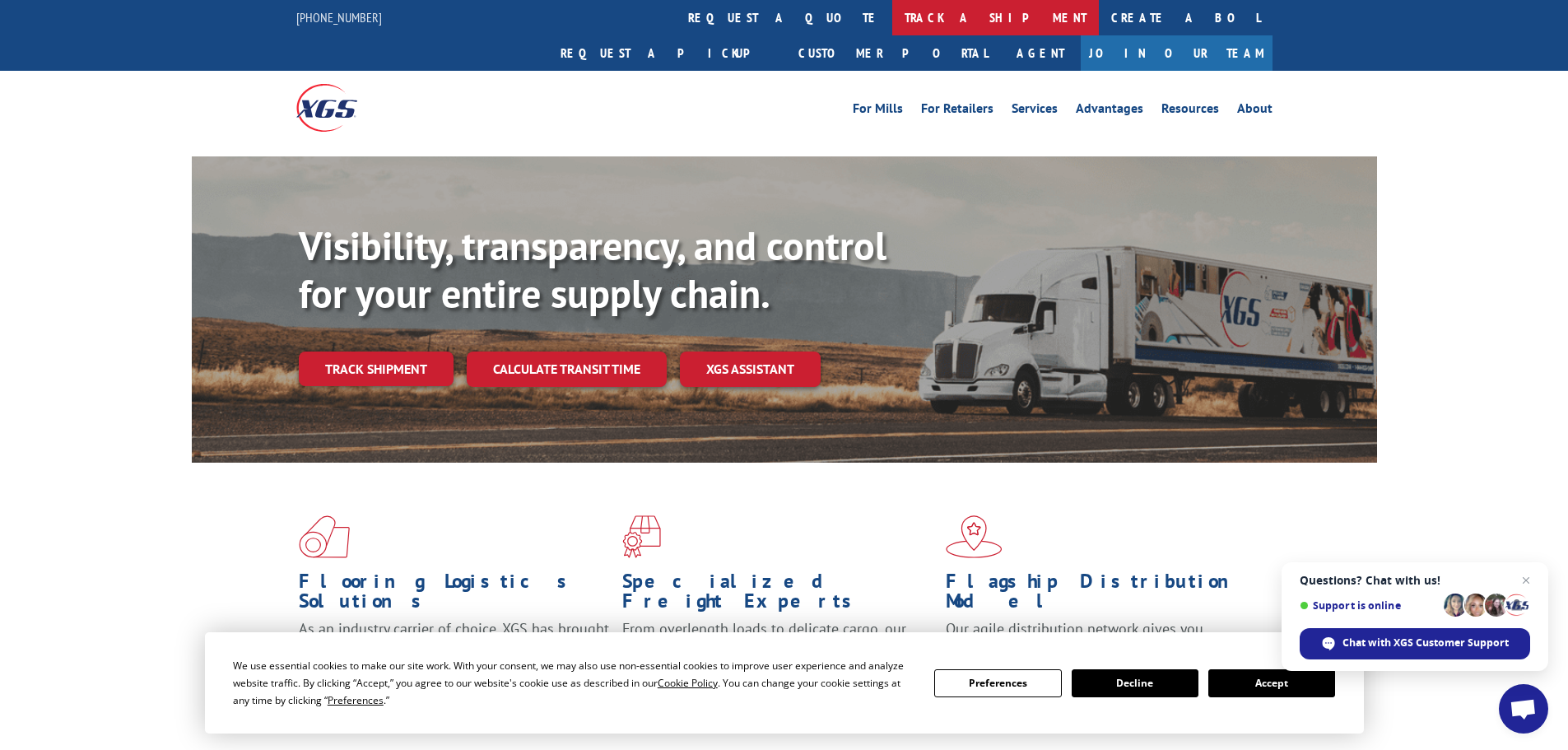
click at [892, 16] on link "track a shipment" at bounding box center [995, 18] width 206 height 35
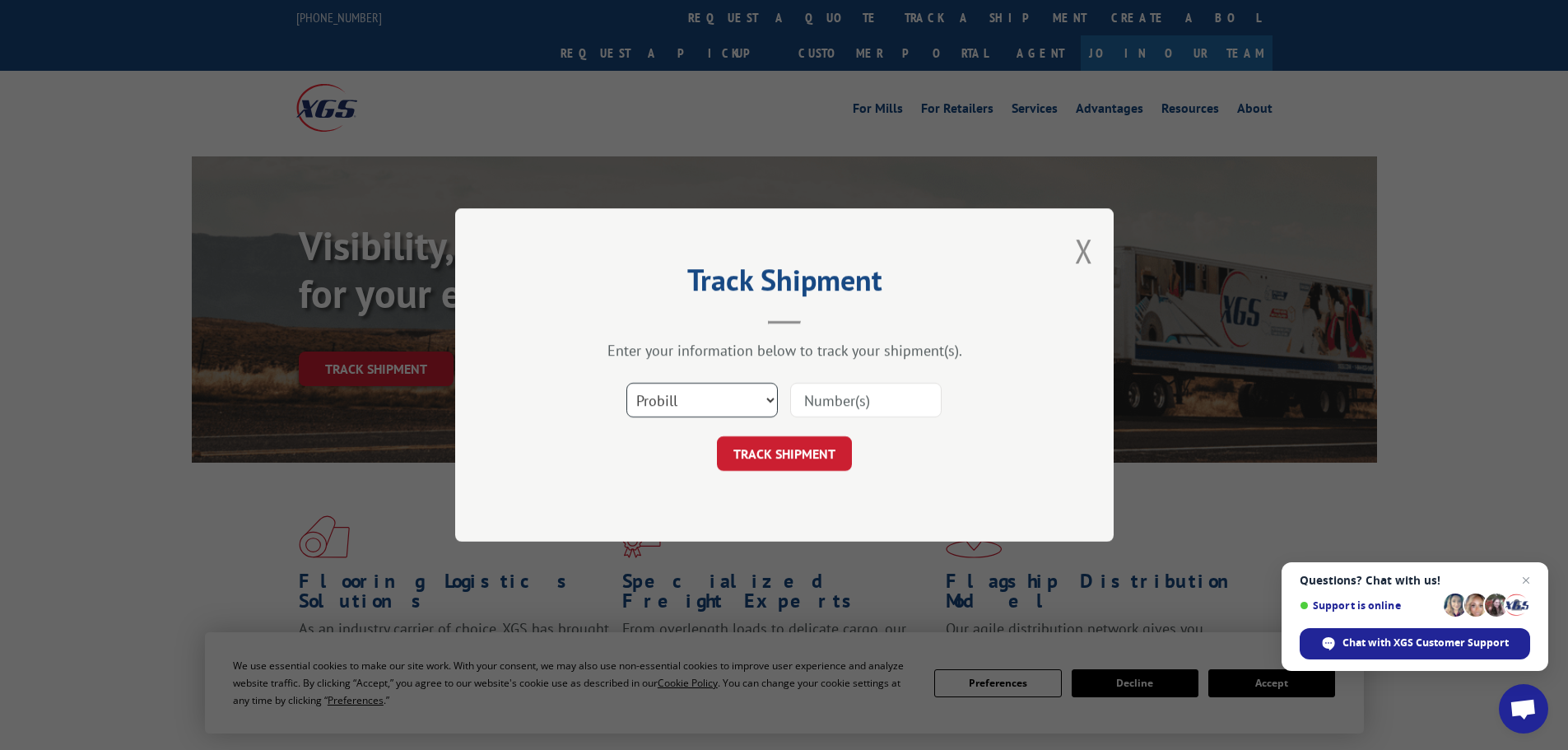
click at [707, 397] on select "Select category... Probill BOL PO" at bounding box center [703, 399] width 152 height 35
select select "po"
click at [627, 383] on select "Select category... Probill BOL PO" at bounding box center [703, 399] width 152 height 35
click at [860, 404] on input at bounding box center [866, 399] width 152 height 35
click at [860, 394] on input at bounding box center [866, 399] width 152 height 35
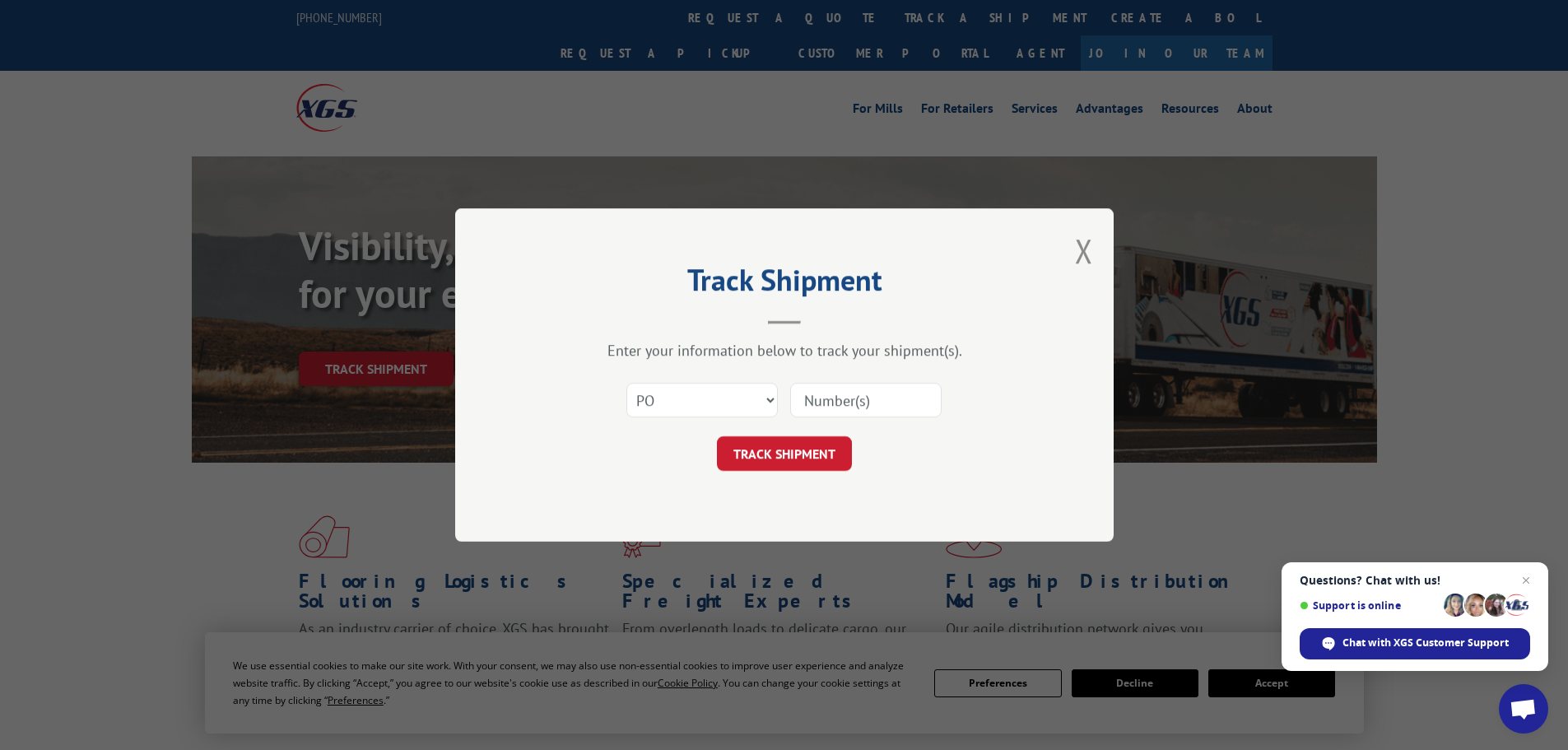
paste input "09524727"
type input "09524727"
click at [807, 459] on button "TRACK SHIPMENT" at bounding box center [784, 453] width 135 height 35
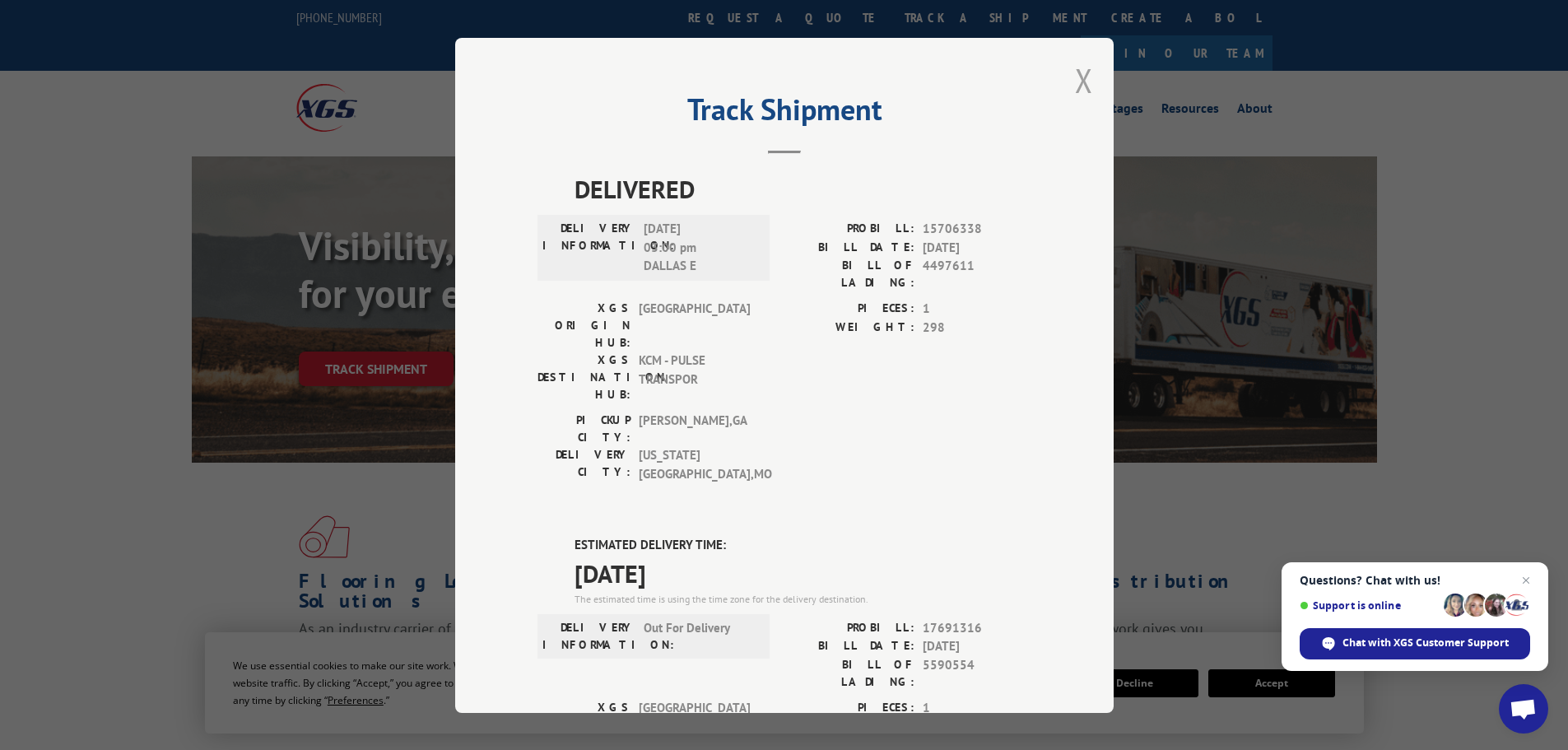
click at [1077, 80] on button "Close modal" at bounding box center [1084, 80] width 18 height 44
drag, startPoint x: 1077, startPoint y: 80, endPoint x: 1044, endPoint y: 36, distance: 55.0
click at [1076, 102] on li "Advantages" at bounding box center [1110, 110] width 86 height 18
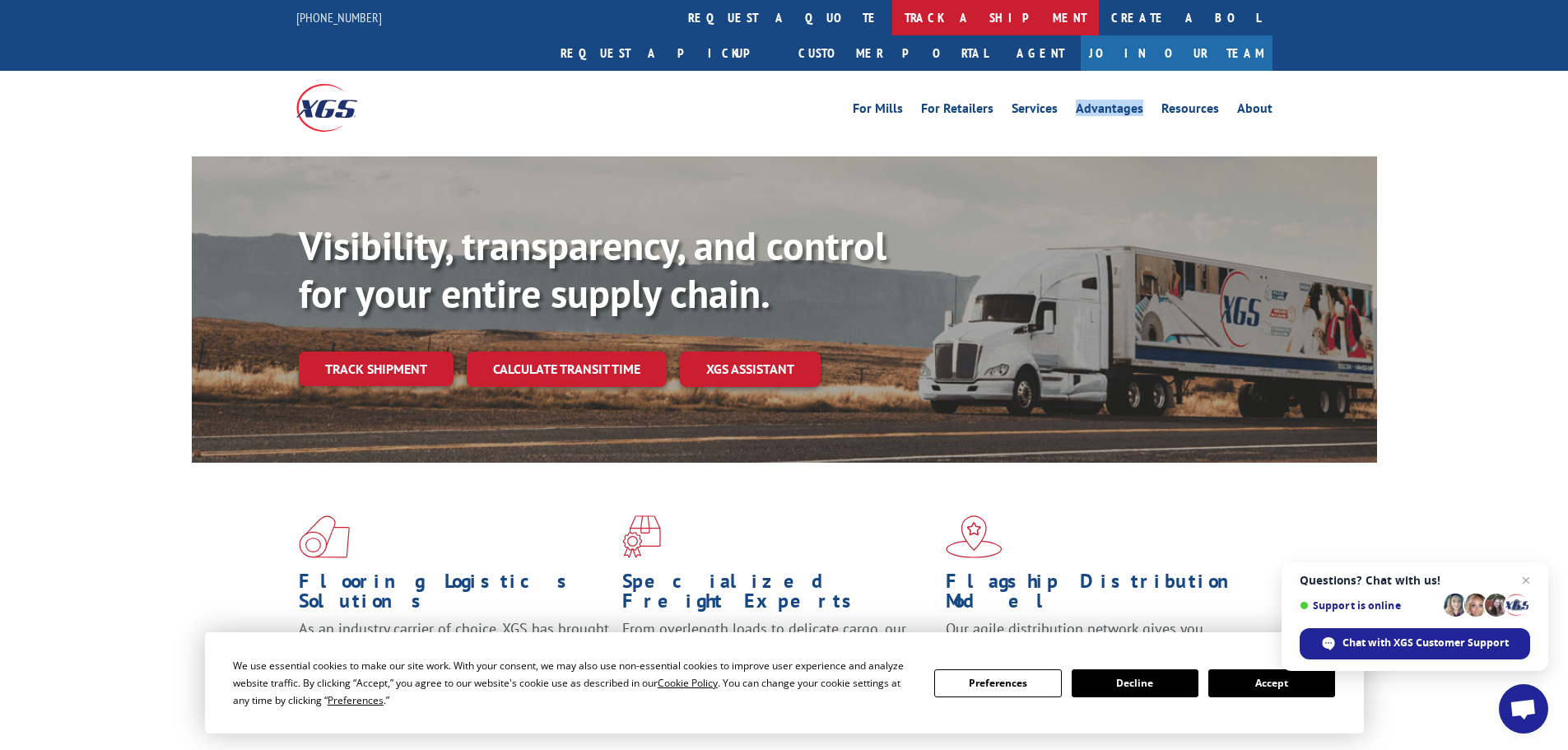
click at [892, 18] on link "track a shipment" at bounding box center [995, 18] width 206 height 35
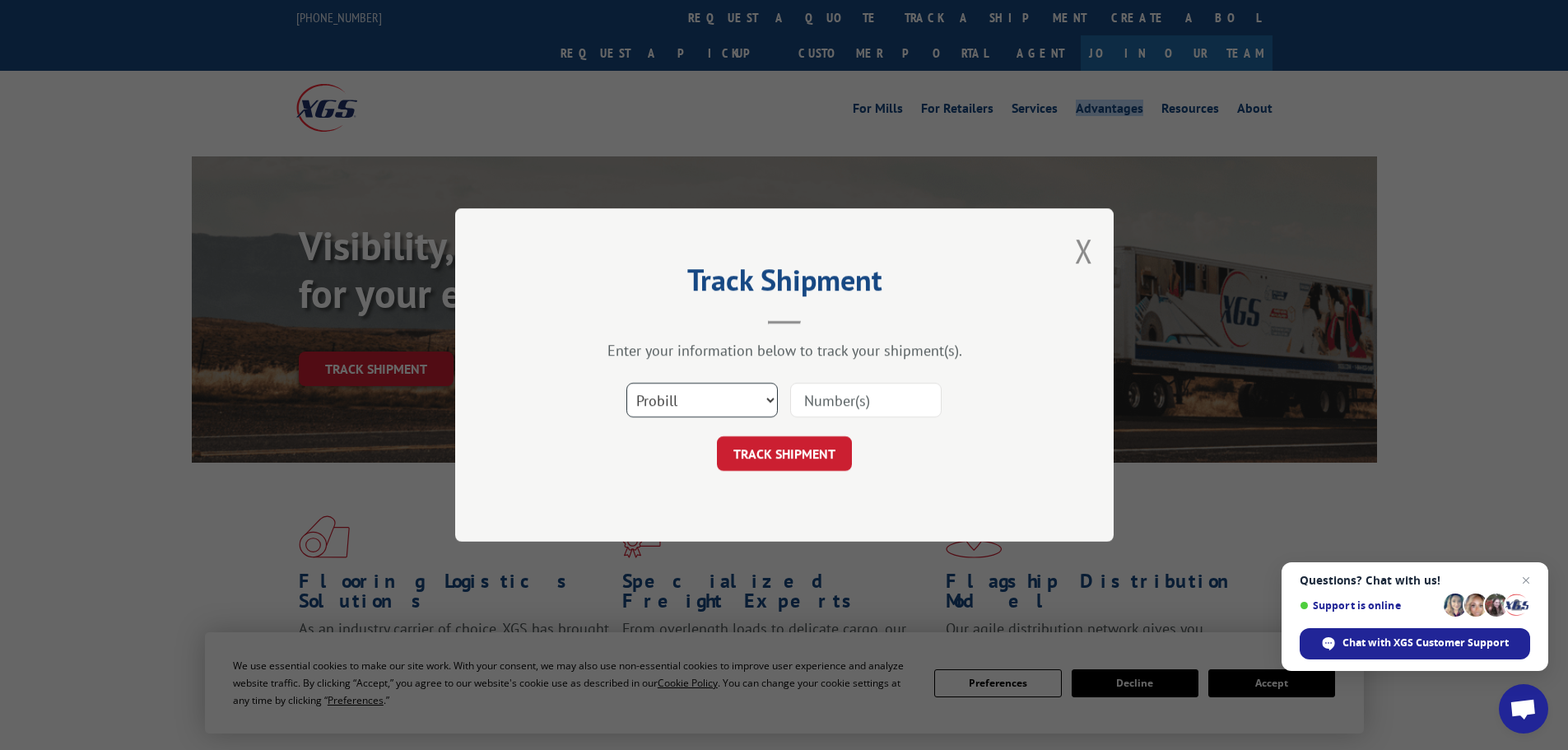
click at [719, 398] on select "Select category... Probill BOL PO" at bounding box center [703, 399] width 152 height 35
select select "po"
click at [627, 383] on select "Select category... Probill BOL PO" at bounding box center [703, 399] width 152 height 35
click at [841, 388] on input at bounding box center [866, 399] width 152 height 35
click at [822, 405] on input at bounding box center [866, 399] width 152 height 35
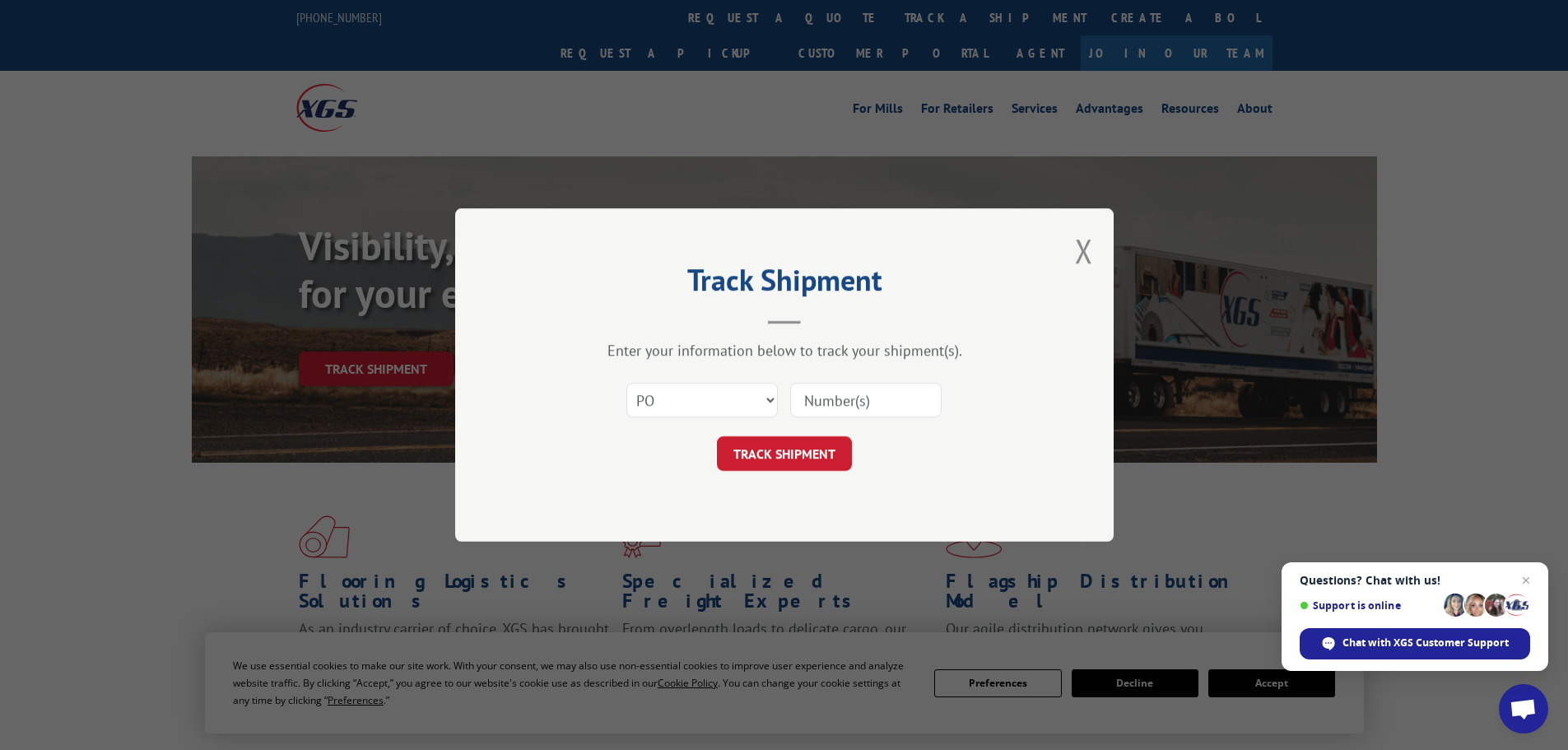
paste input "09524768"
type input "09524768"
click at [815, 458] on button "TRACK SHIPMENT" at bounding box center [784, 453] width 135 height 35
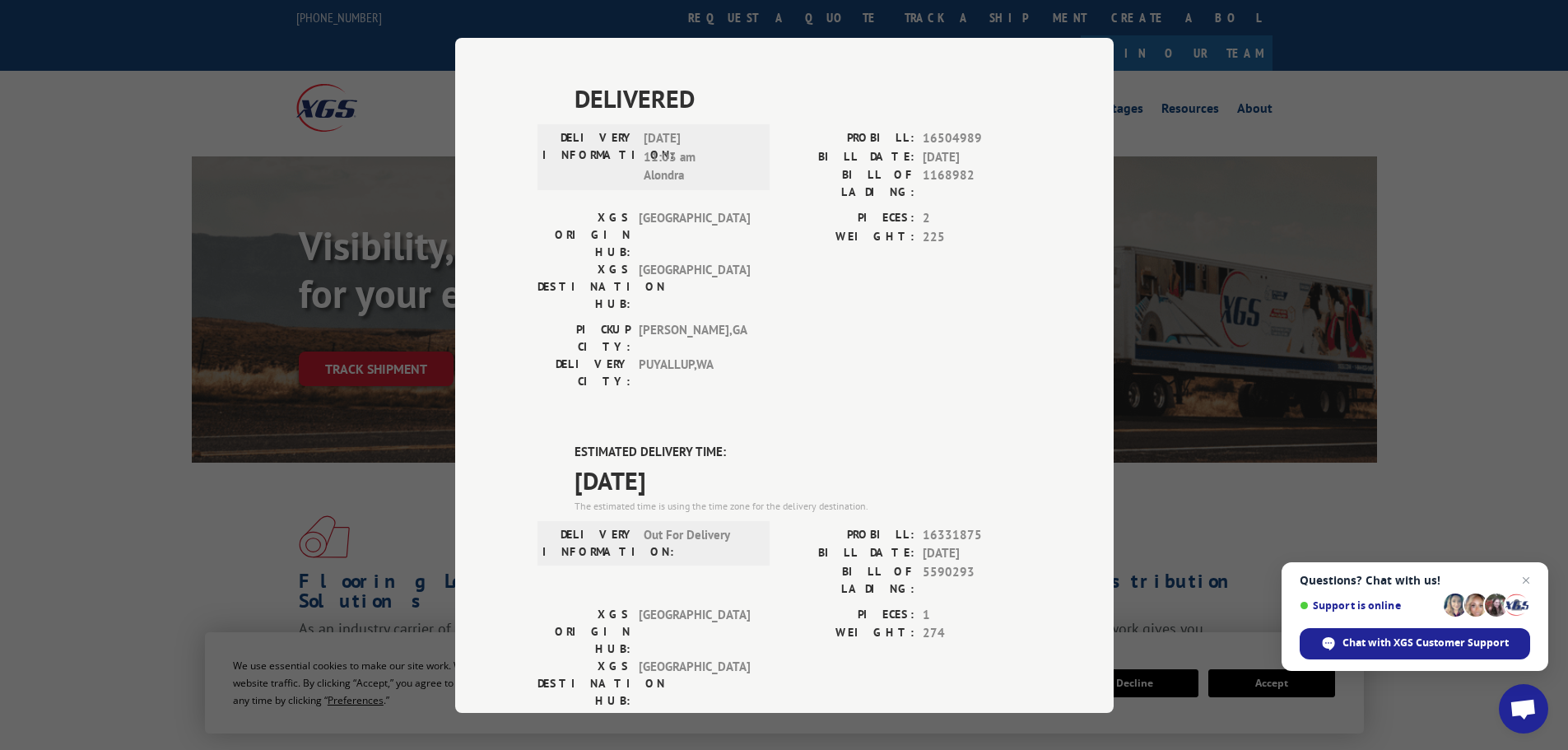
scroll to position [494, 0]
